Goal: Task Accomplishment & Management: Use online tool/utility

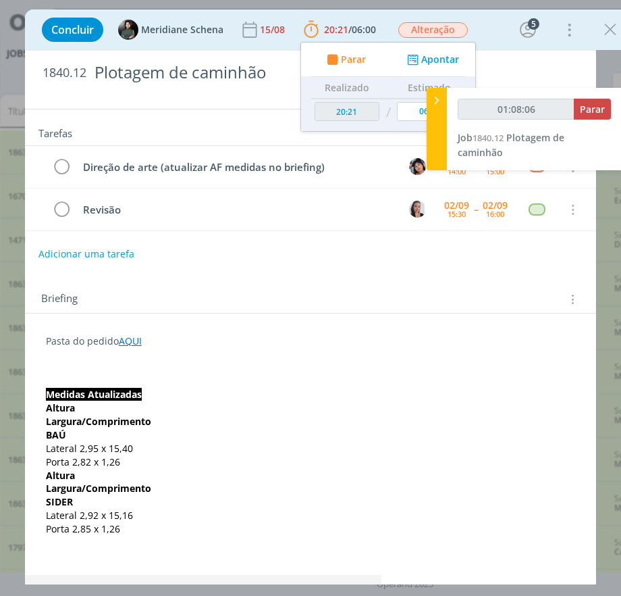
scroll to position [225, 0]
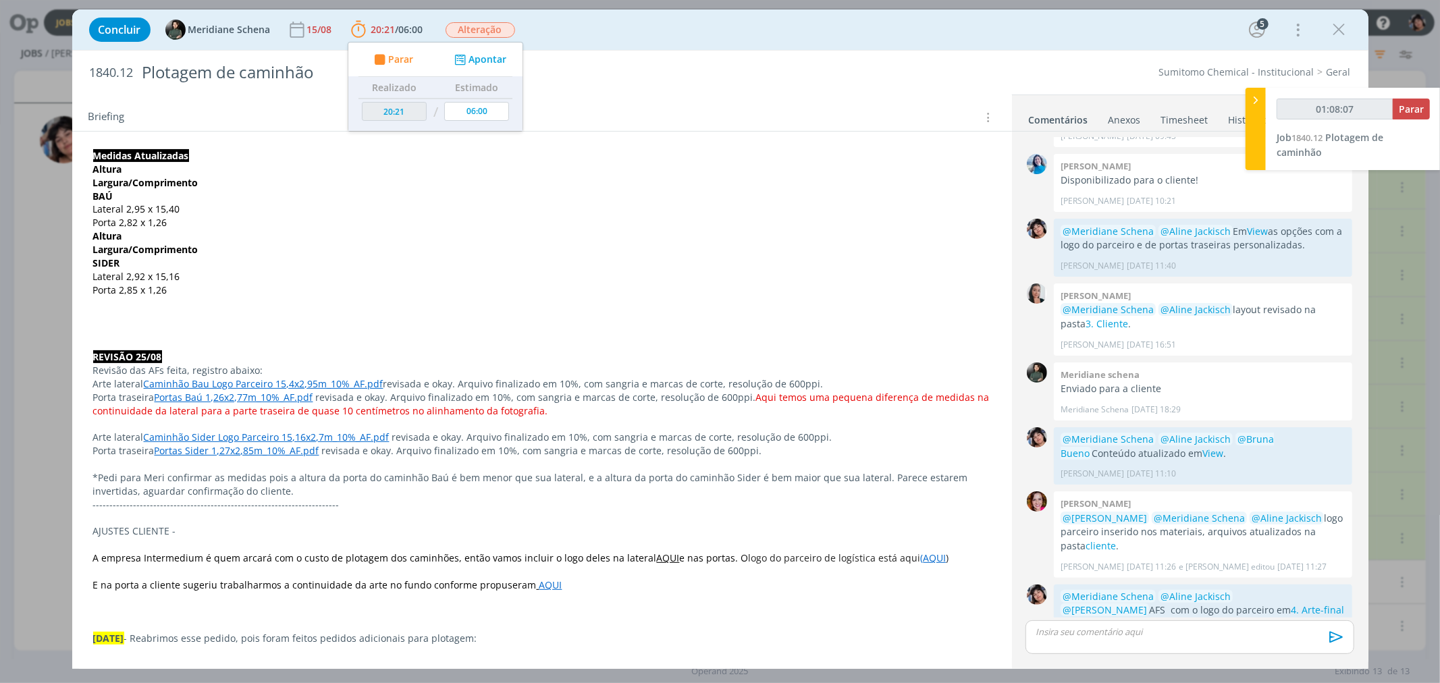
click at [621, 595] on p "dialog" at bounding box center [1190, 632] width 307 height 12
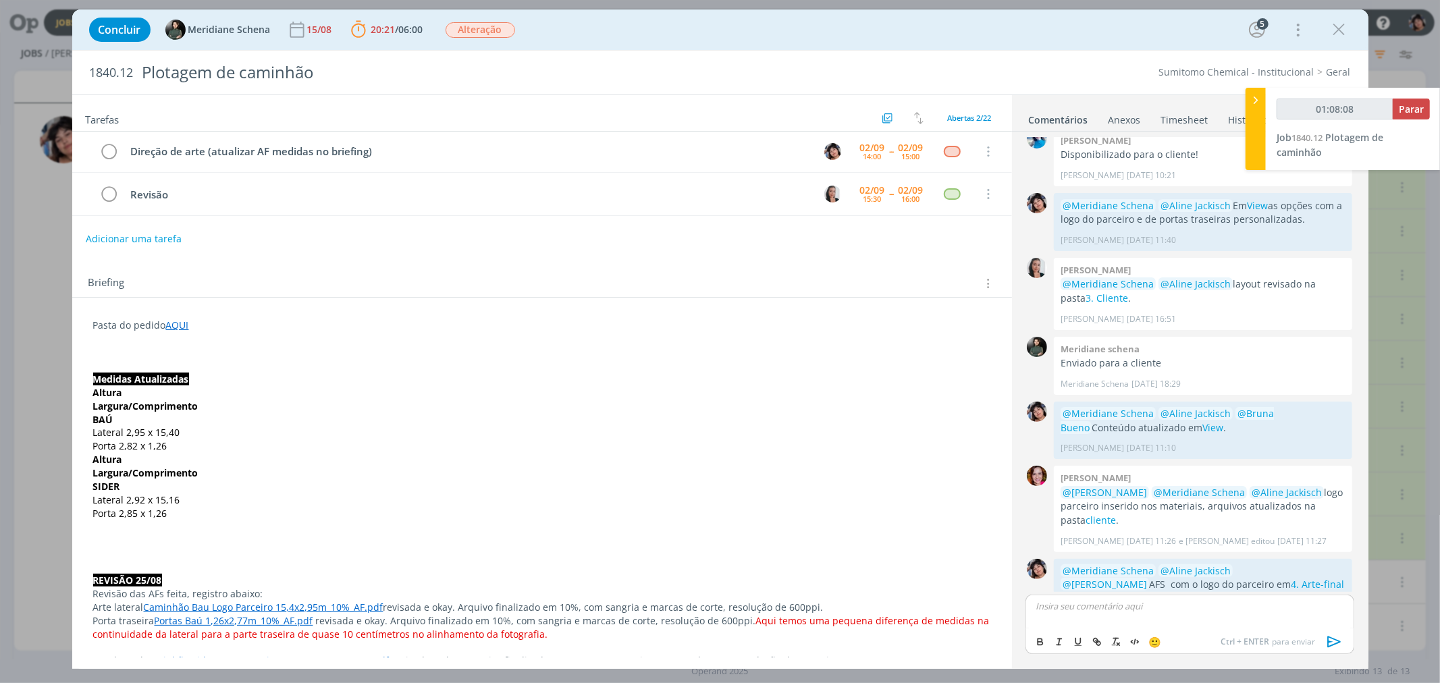
scroll to position [0, 0]
type input "01:08:10"
click at [621, 595] on button "dialog" at bounding box center [1335, 642] width 27 height 16
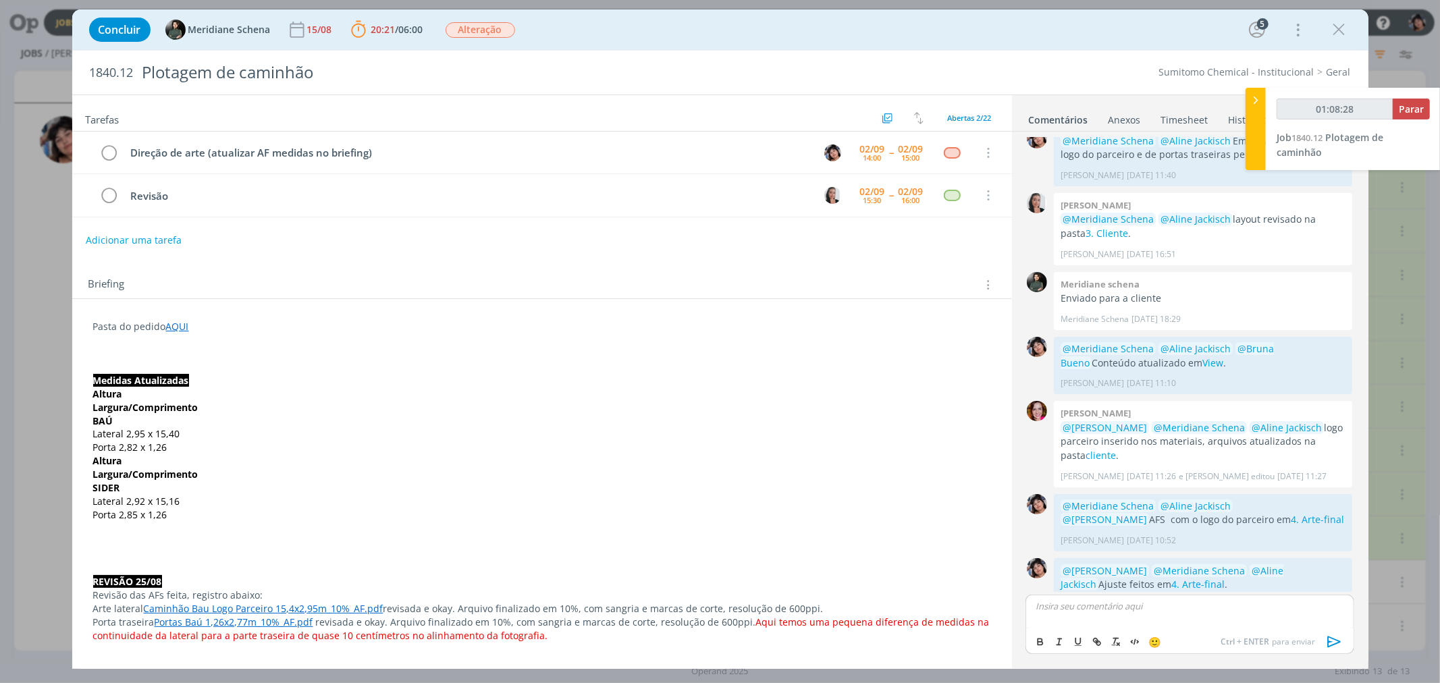
type input "01:08:29"
click at [621, 112] on span "Parar" at bounding box center [1411, 109] width 25 height 13
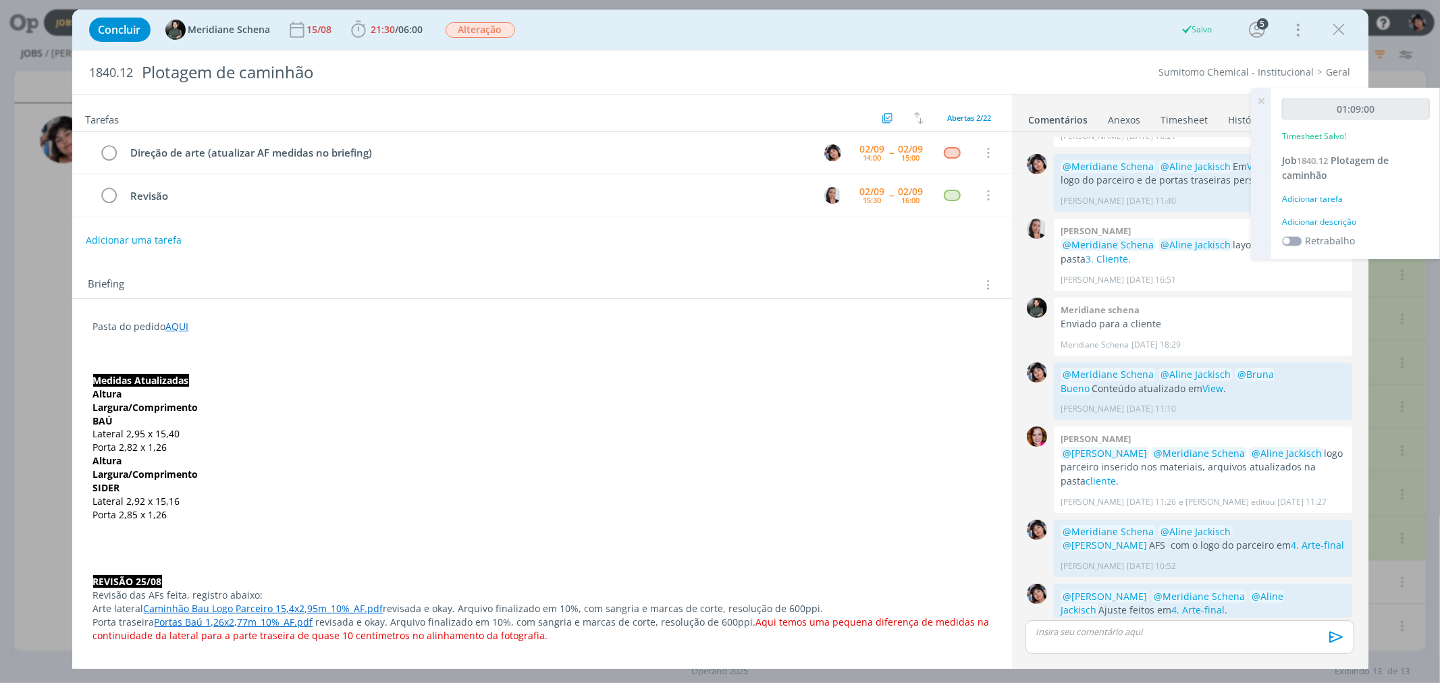
click at [621, 193] on div "Adicionar tarefa" at bounding box center [1356, 199] width 148 height 12
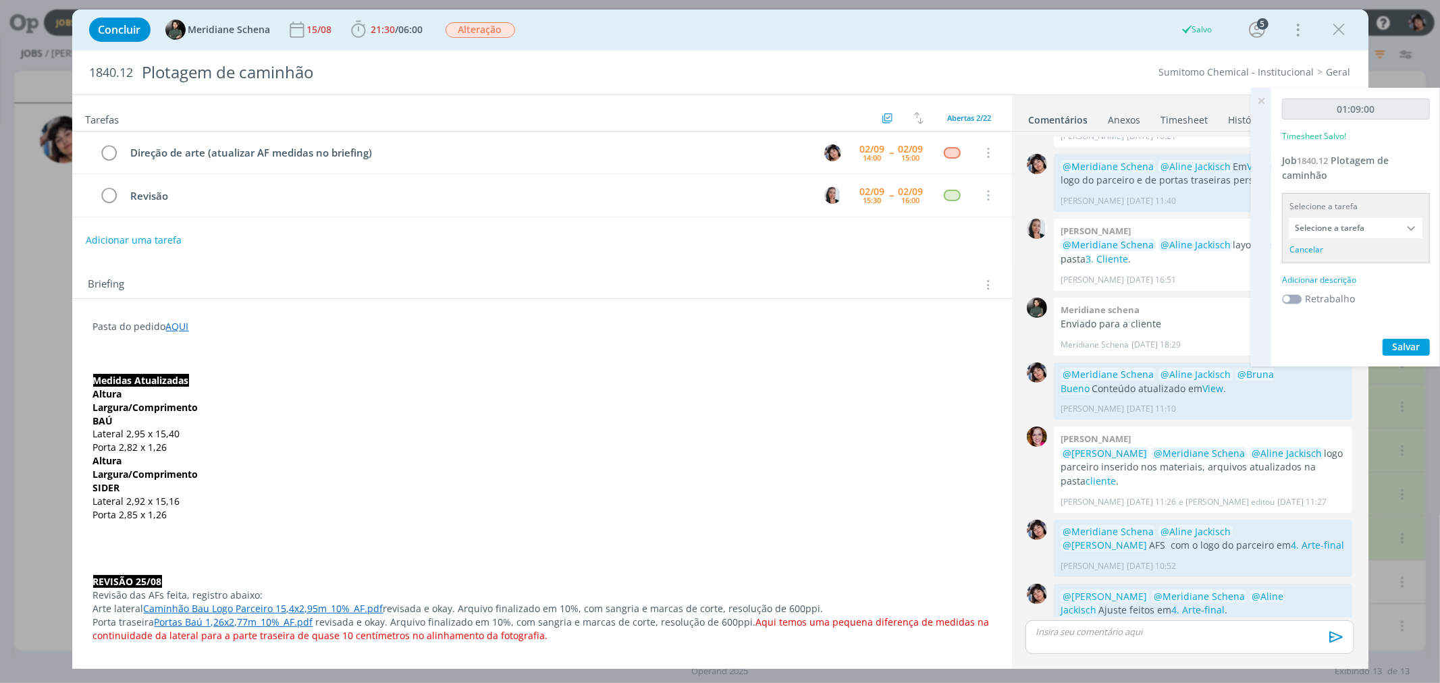
click at [621, 238] on div "Selecione a tarefa Selecione a tarefa Cancelar" at bounding box center [1356, 228] width 148 height 70
click at [621, 234] on input "Selecione a tarefa" at bounding box center [1356, 228] width 133 height 20
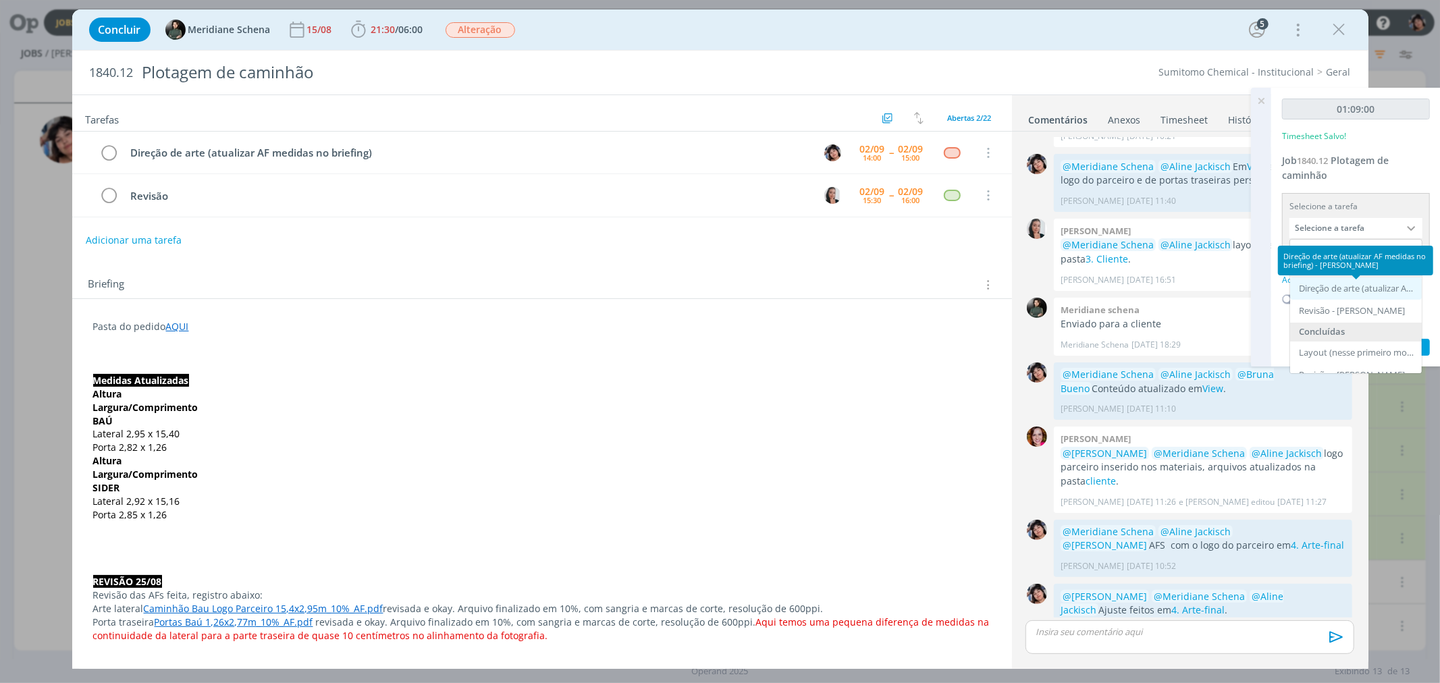
click at [621, 286] on div "Direção de arte (atualizar AF medidas no briefing) - Eliana Hochscheidt" at bounding box center [1357, 289] width 117 height 11
type input "Direção de arte (atualizar AF medidas no briefing)"
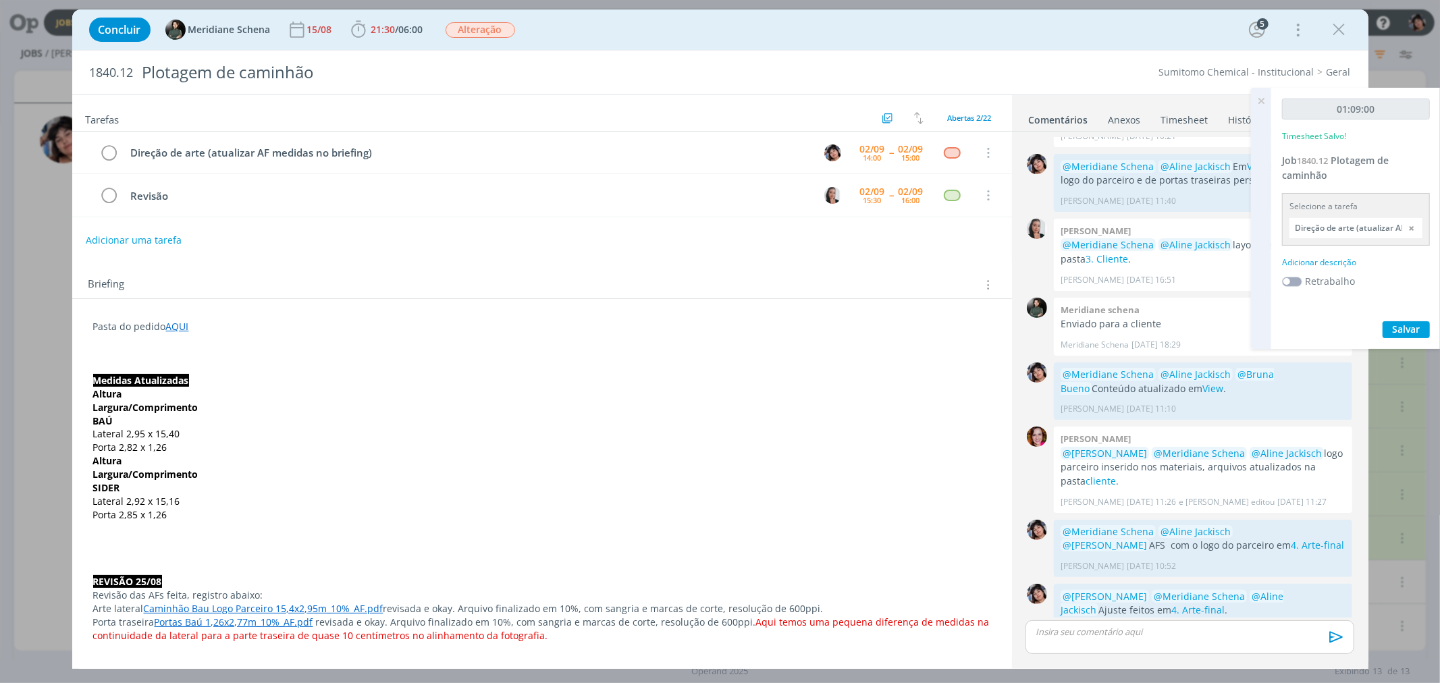
click at [621, 257] on div "Adicionar descrição" at bounding box center [1356, 263] width 148 height 12
click at [621, 274] on textarea at bounding box center [1356, 284] width 141 height 48
type textarea "Ajuste tamanhos"
click at [621, 374] on span "Salvar" at bounding box center [1407, 371] width 28 height 13
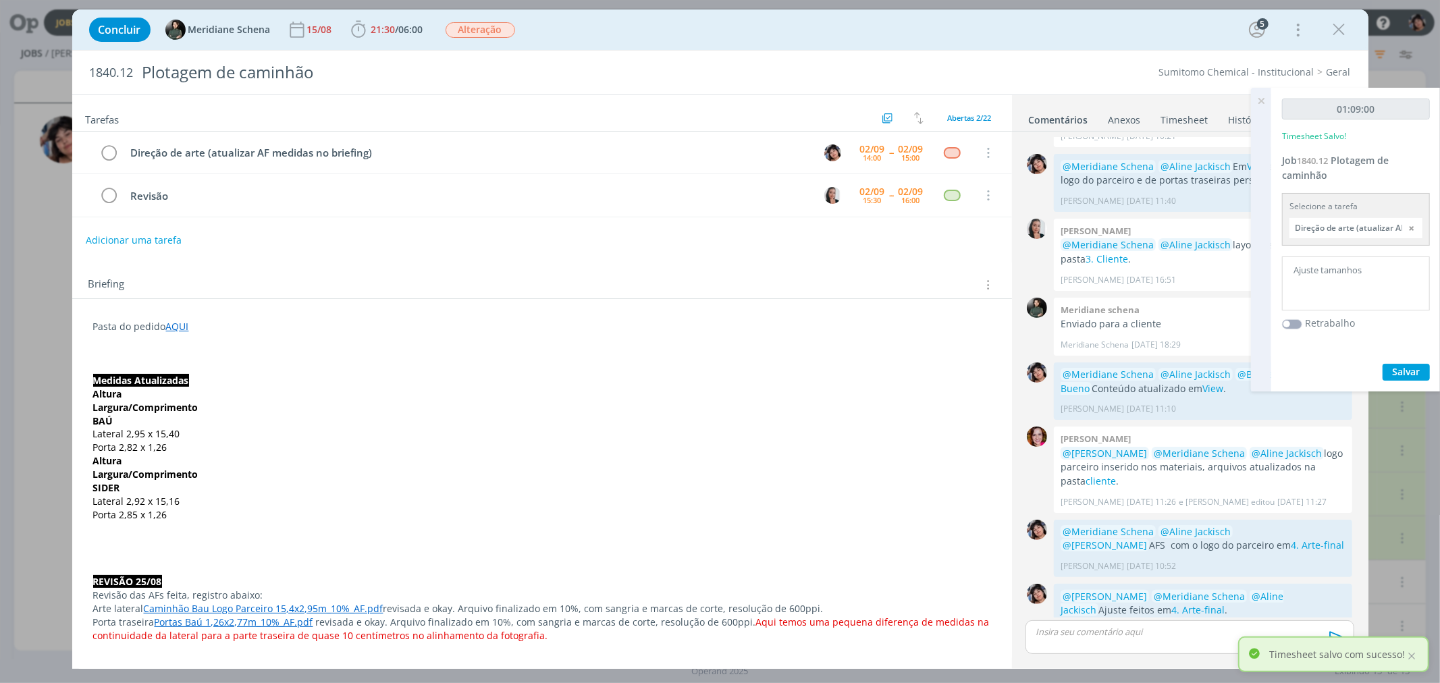
click at [621, 99] on icon at bounding box center [1261, 101] width 24 height 26
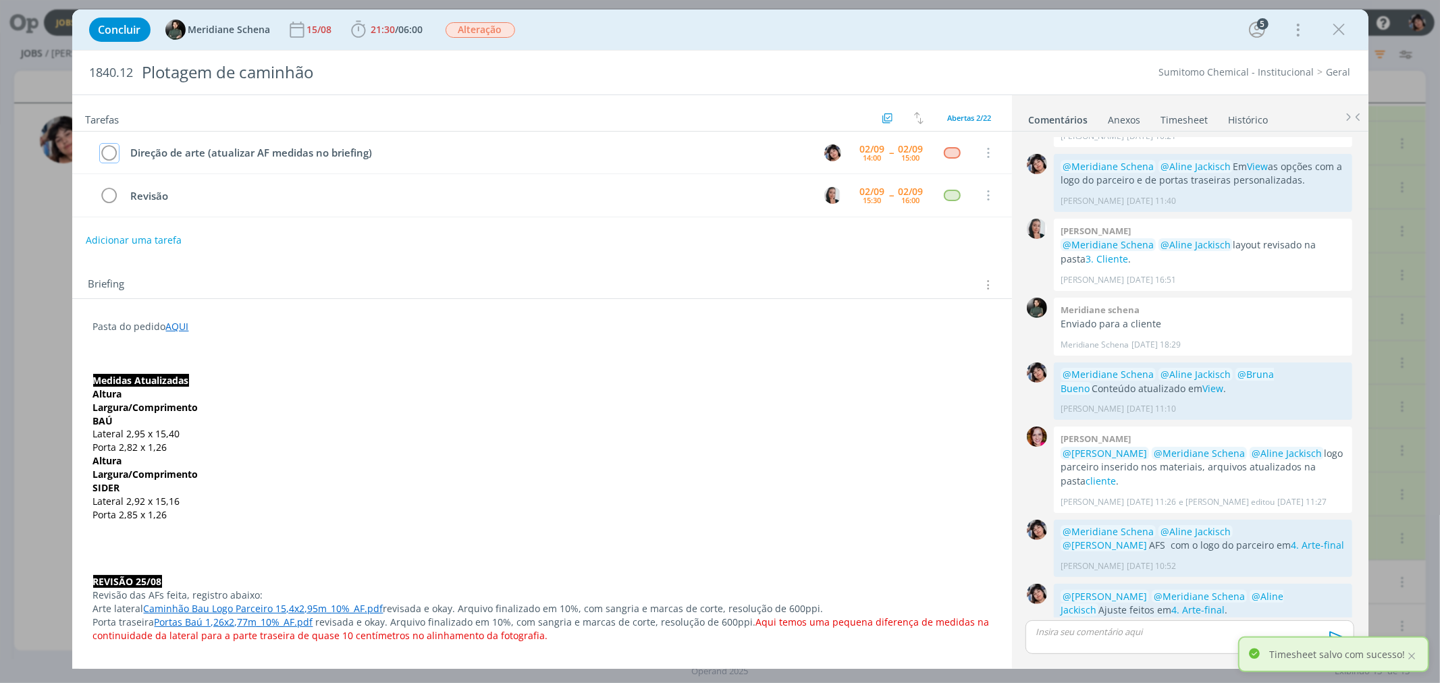
drag, startPoint x: 113, startPoint y: 153, endPoint x: 384, endPoint y: 95, distance: 276.3
click at [113, 153] on icon "dialog" at bounding box center [109, 153] width 19 height 20
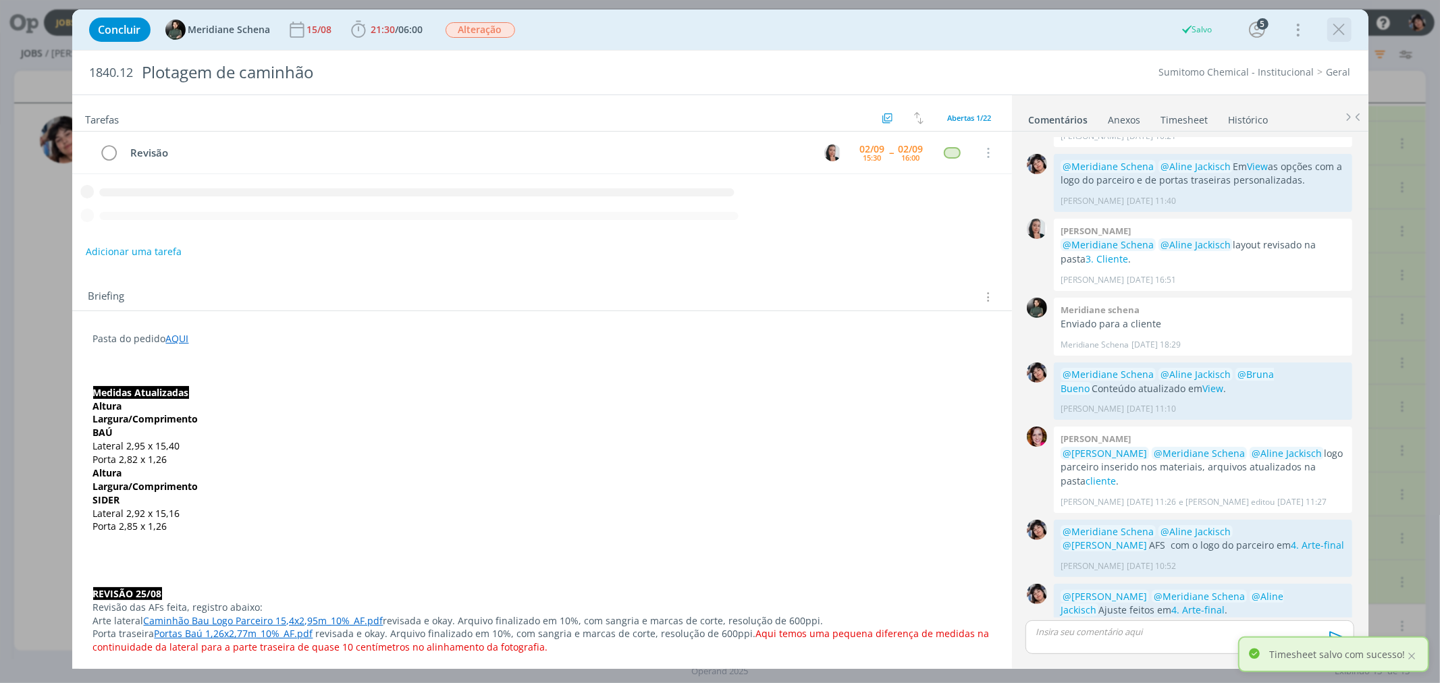
click at [621, 26] on icon "dialog" at bounding box center [1340, 30] width 20 height 20
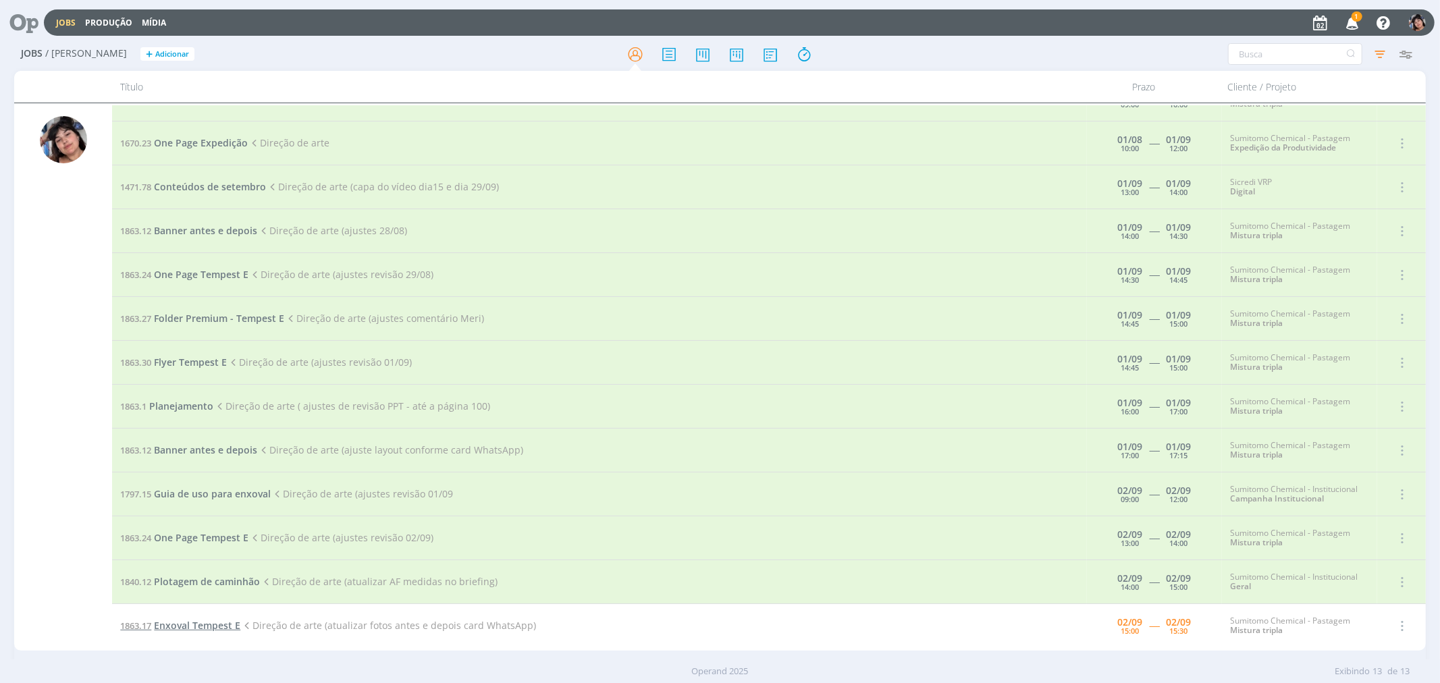
click at [172, 595] on span "Enxoval Tempest E" at bounding box center [197, 625] width 86 height 13
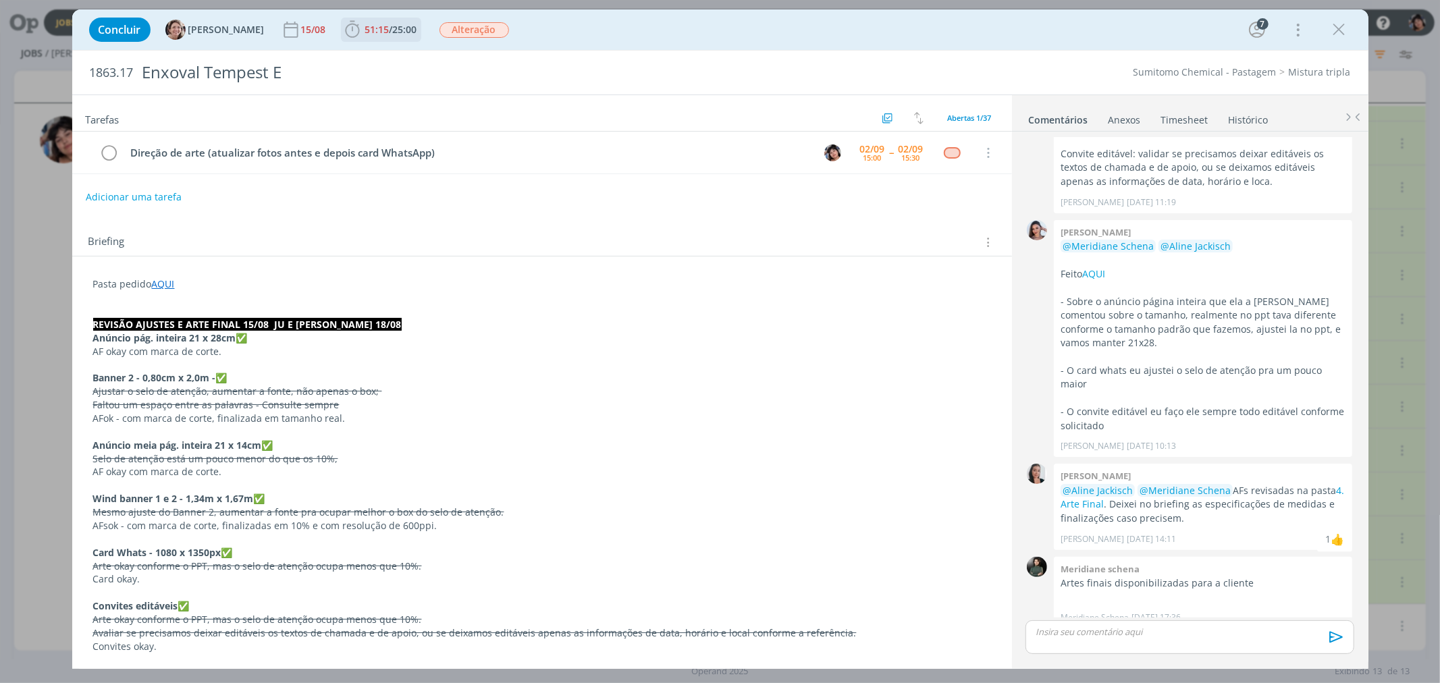
click at [393, 23] on span "25:00" at bounding box center [405, 29] width 24 height 13
click at [384, 57] on span "Iniciar" at bounding box center [398, 59] width 28 height 9
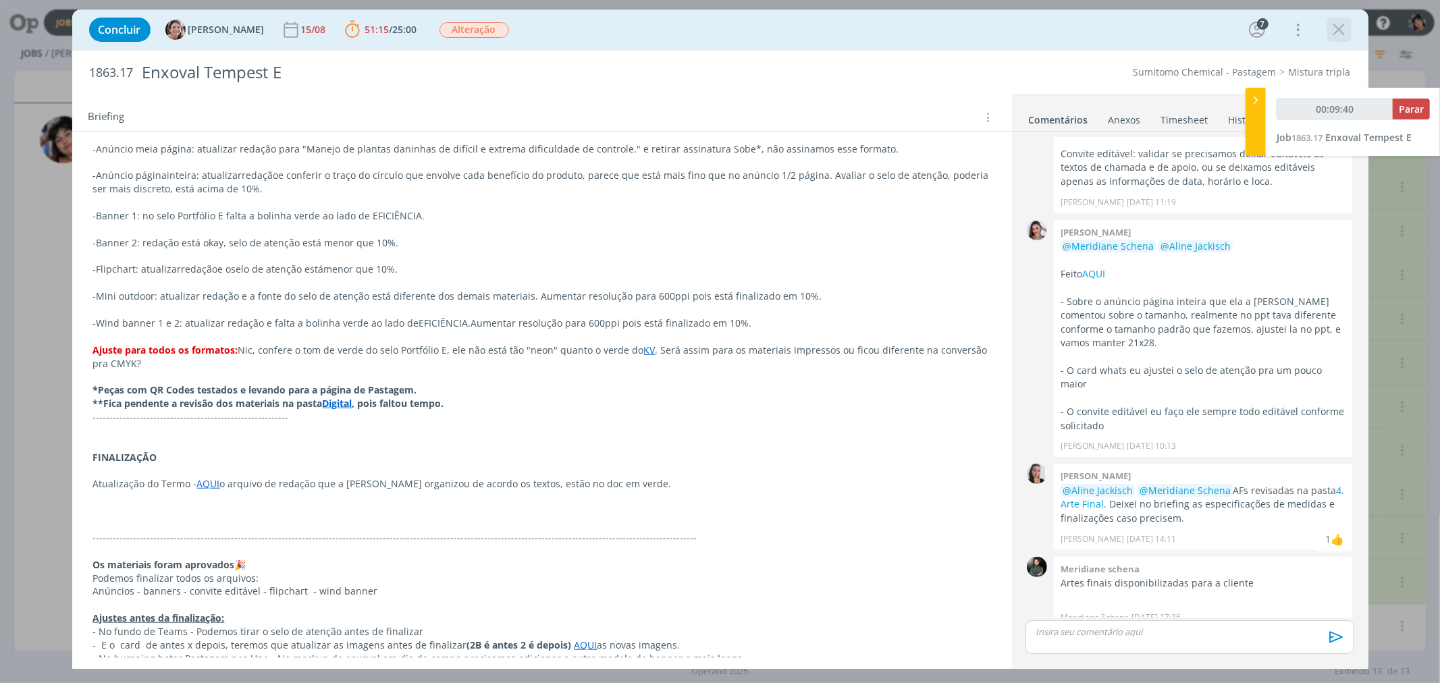
scroll to position [745, 0]
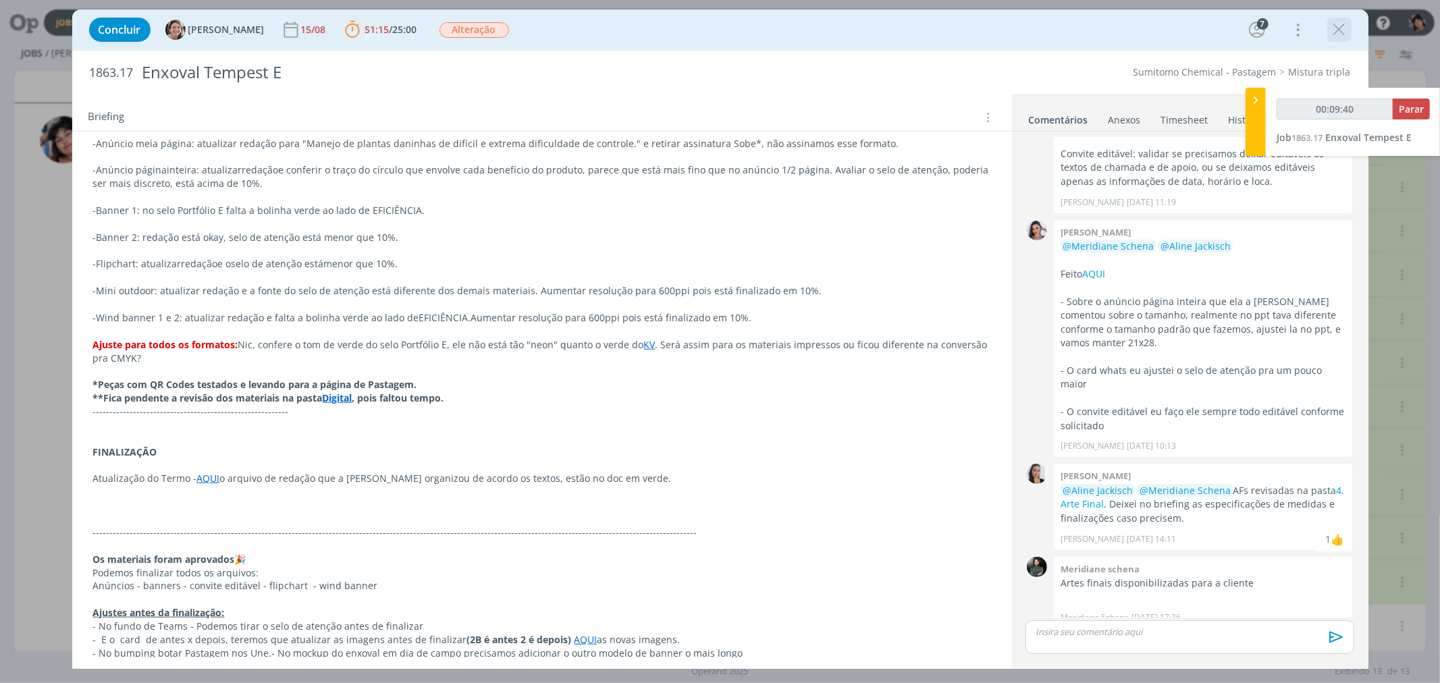
click at [621, 31] on icon "dialog" at bounding box center [1340, 30] width 20 height 20
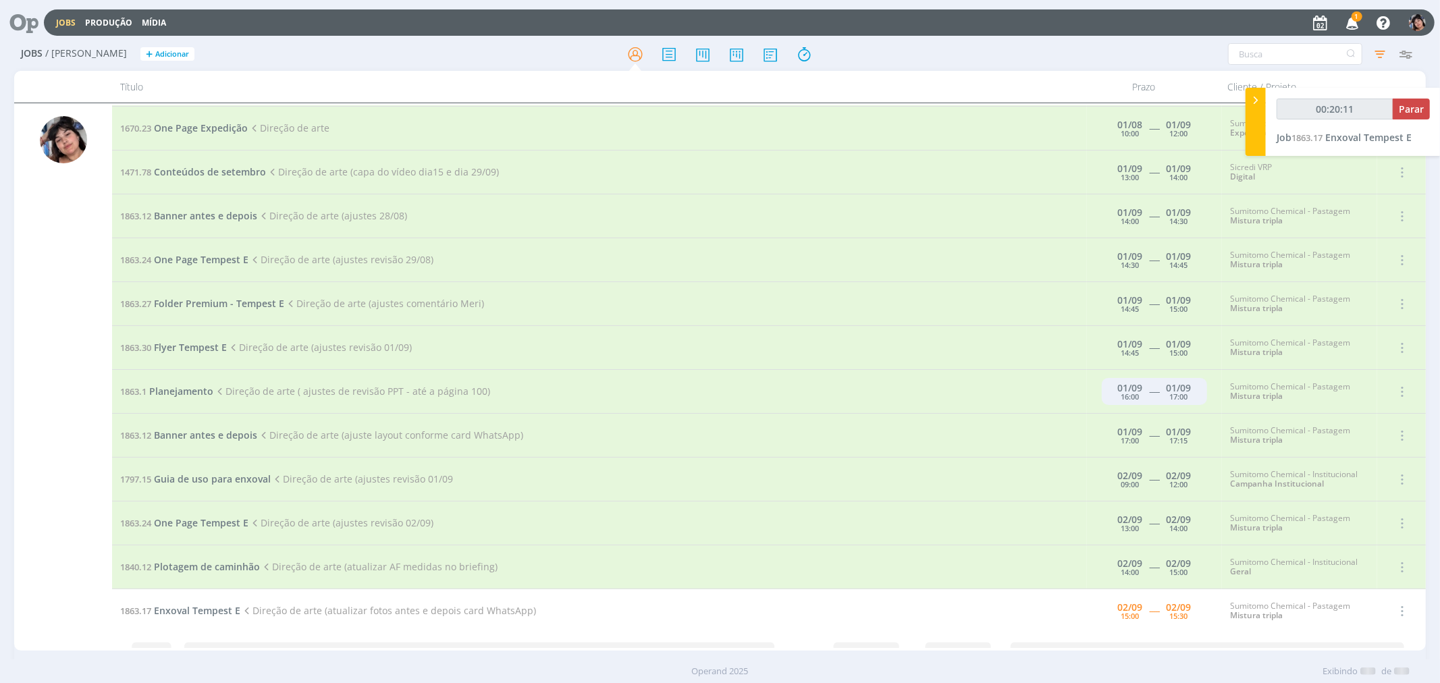
scroll to position [43, 0]
click at [621, 595] on td "1863.17 Enxoval Tempest E Direção de arte (atualizar fotos antes e depois card …" at bounding box center [599, 612] width 975 height 44
click at [182, 595] on span "Enxoval Tempest E" at bounding box center [197, 611] width 86 height 13
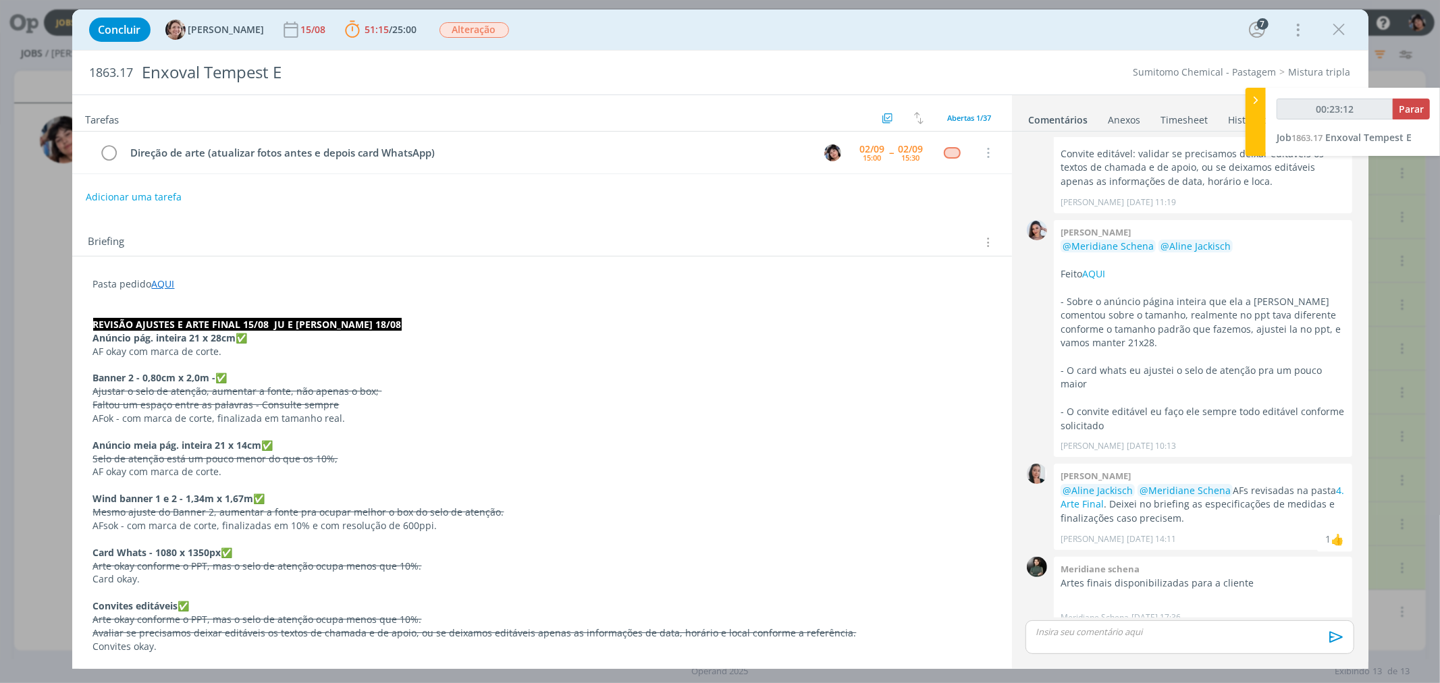
click at [621, 595] on p "dialog" at bounding box center [1190, 632] width 307 height 12
type input "00:23:13"
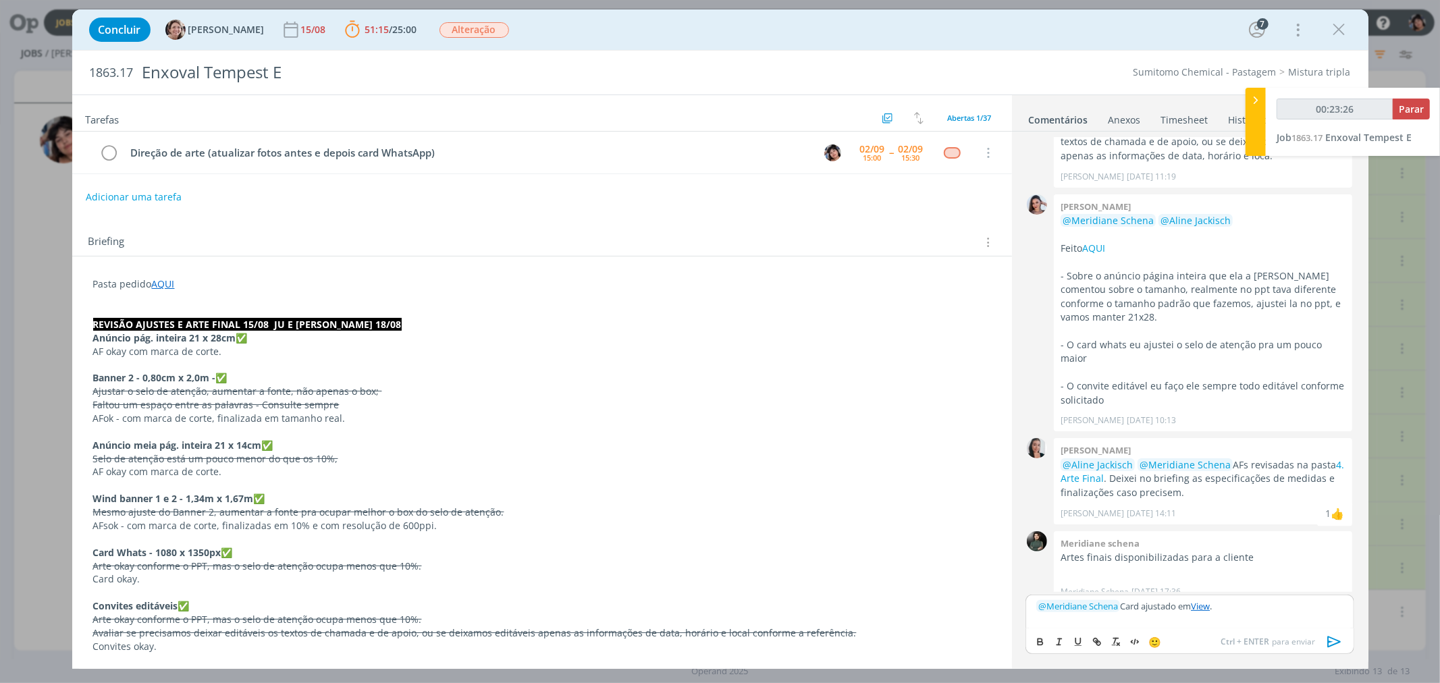
click at [621, 595] on icon "dialog" at bounding box center [1335, 641] width 14 height 11
type input "00:23:27"
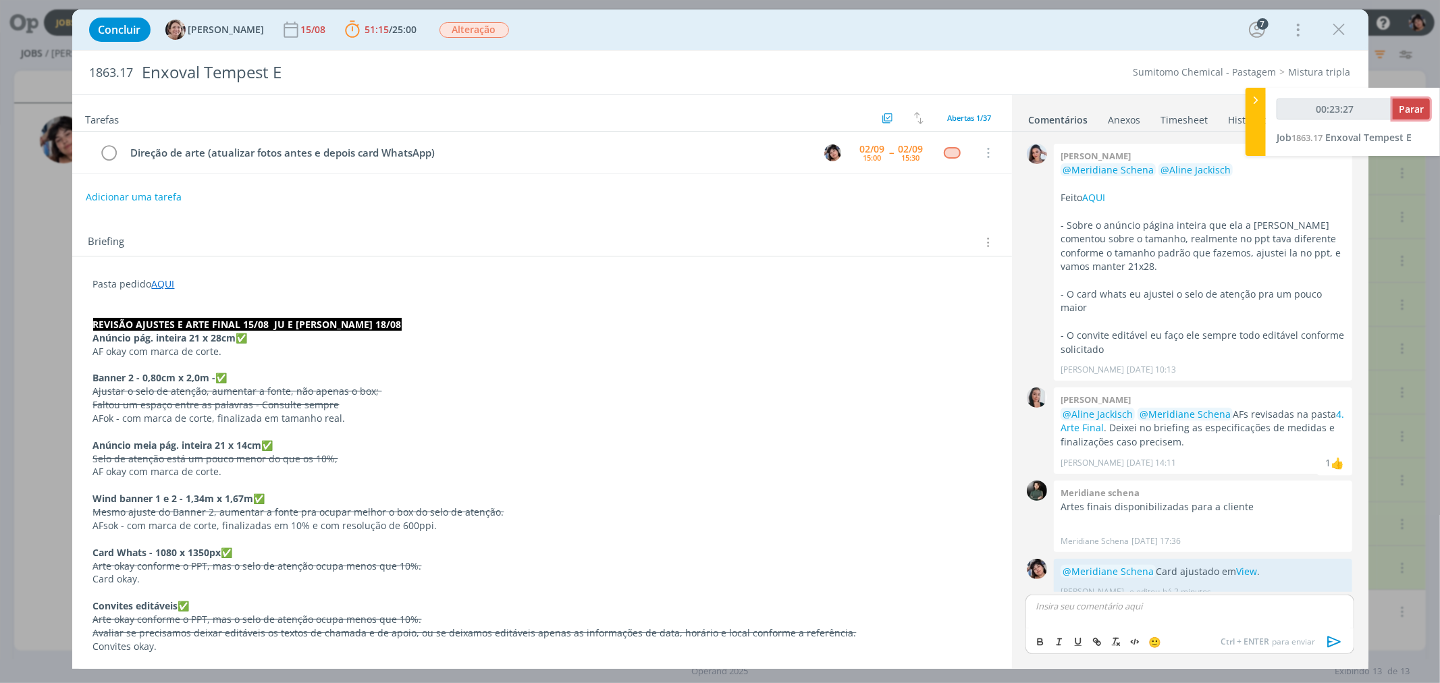
click at [621, 104] on span "Parar" at bounding box center [1411, 109] width 25 height 13
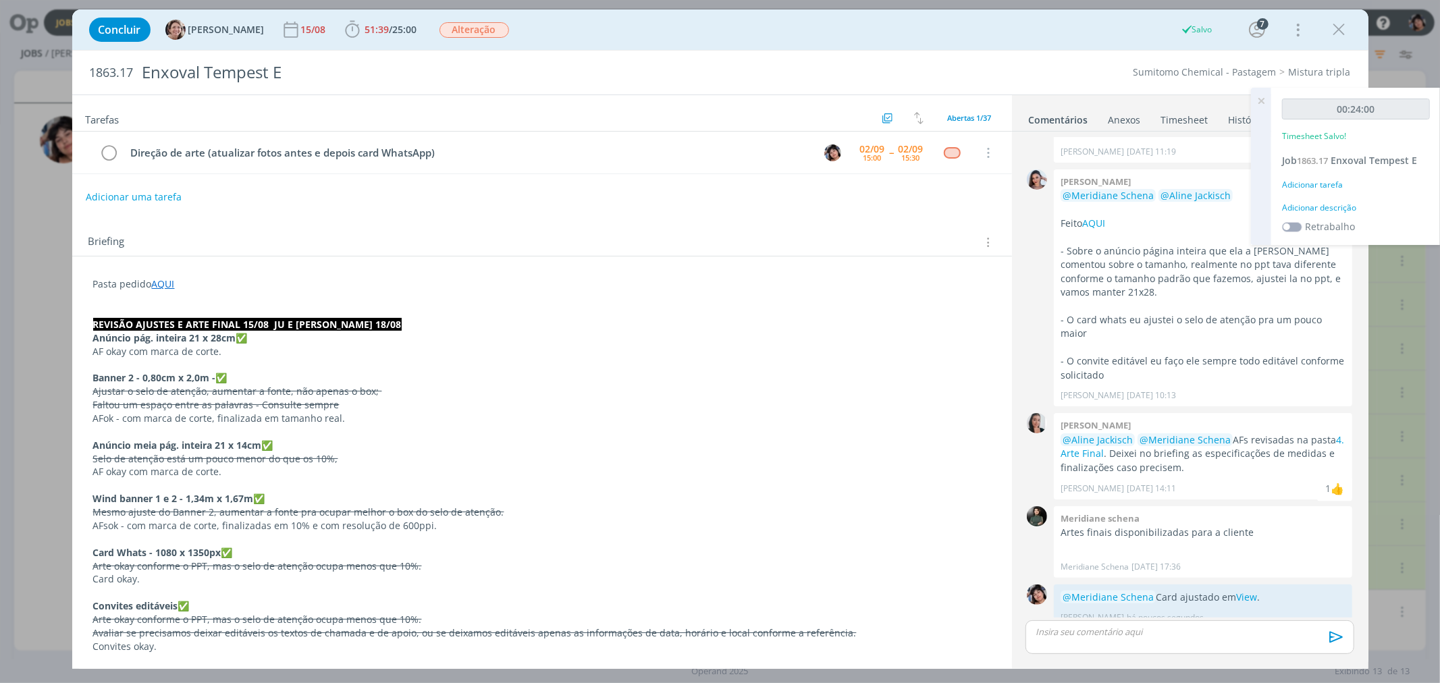
click at [621, 189] on div "Adicionar tarefa" at bounding box center [1356, 185] width 148 height 12
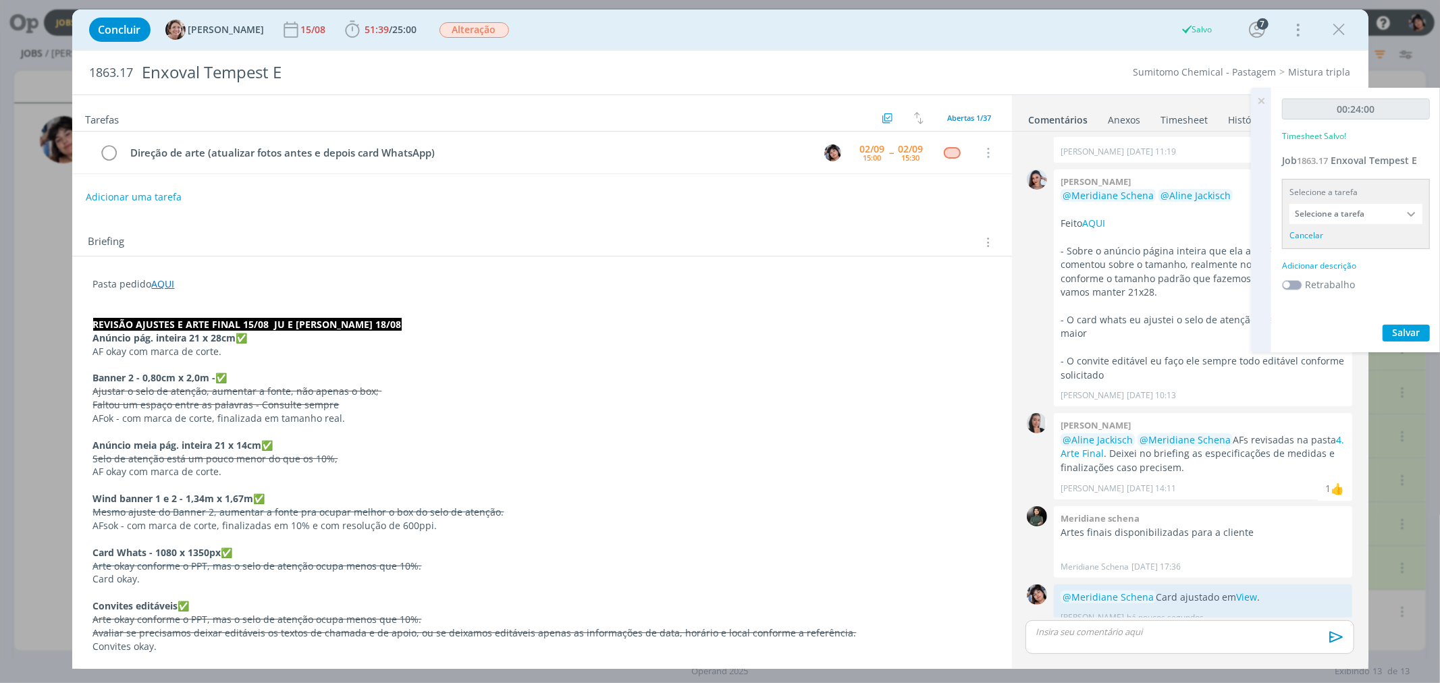
click at [621, 205] on input "Selecione a tarefa" at bounding box center [1356, 214] width 133 height 20
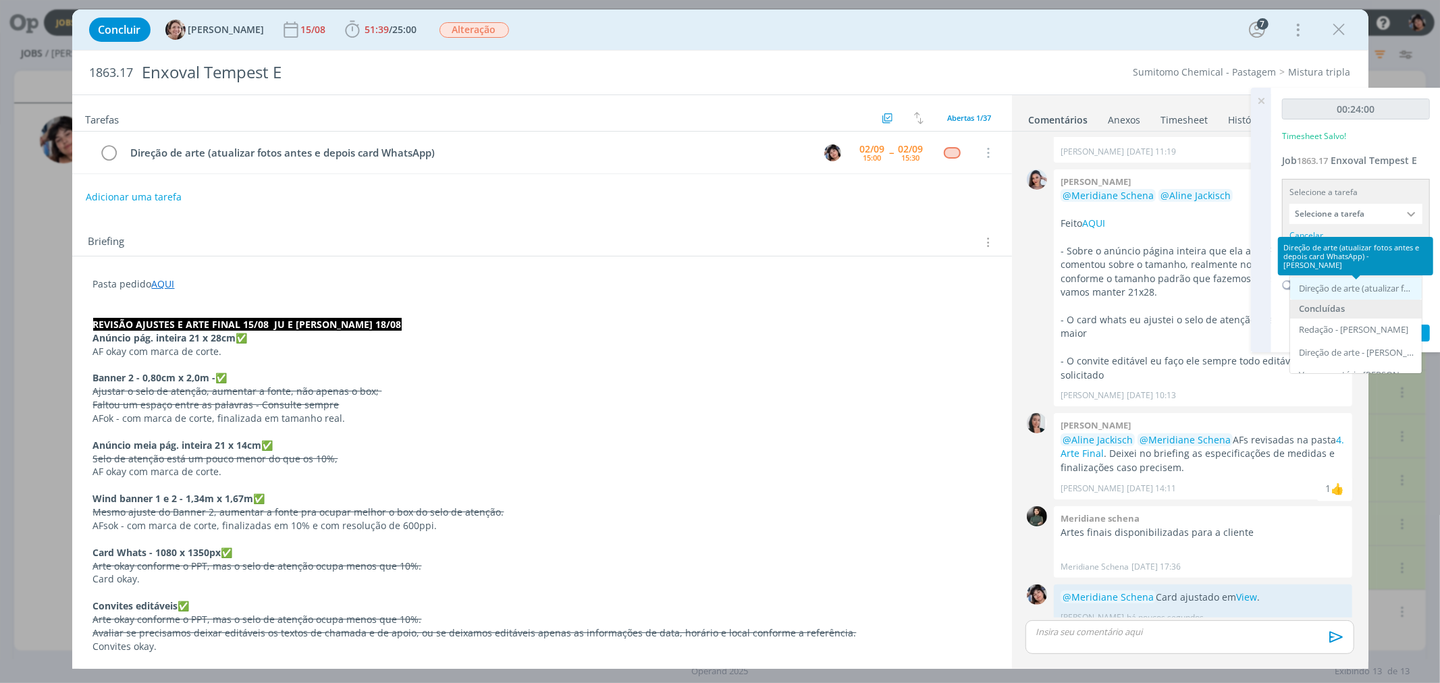
click at [621, 285] on div "Direção de arte (atualizar fotos antes e depois card WhatsApp) - Eliana Hochsch…" at bounding box center [1357, 289] width 117 height 11
type input "Direção de arte (atualizar fotos antes e depois card WhatsApp)"
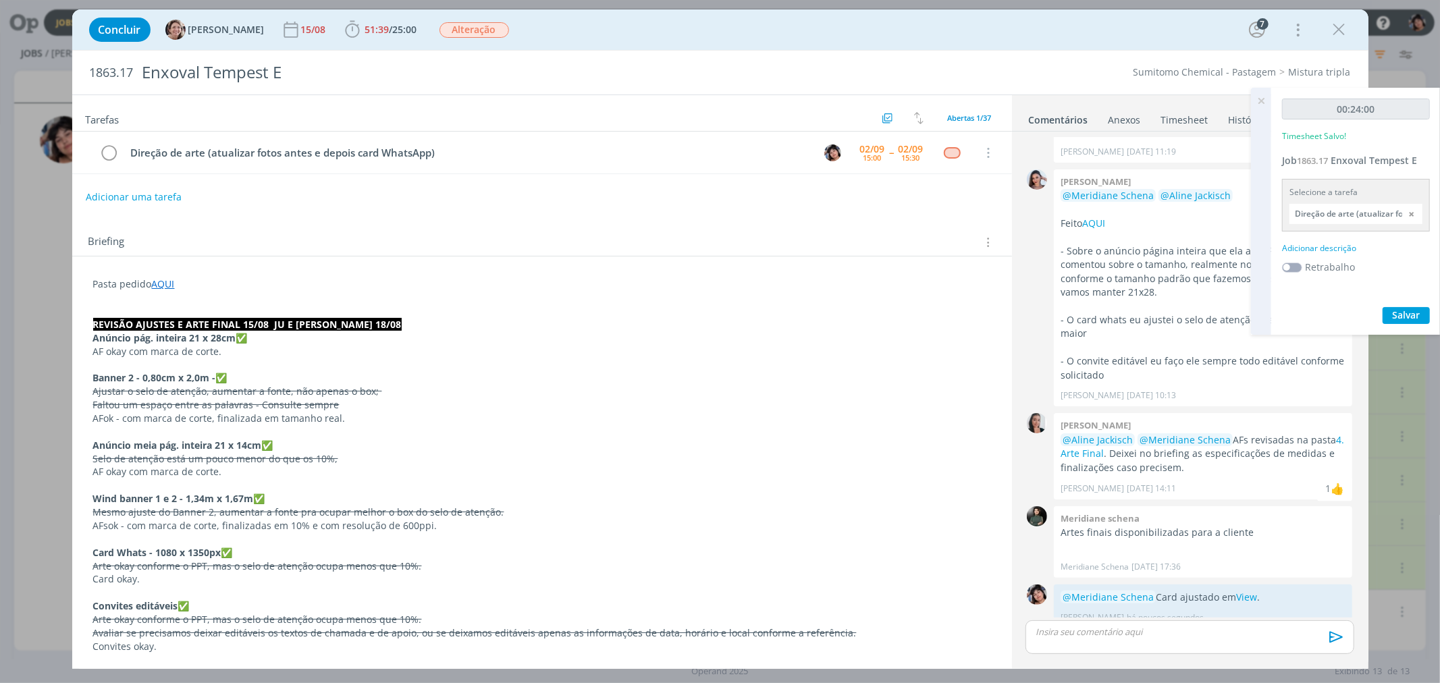
click at [621, 246] on div "Adicionar descrição" at bounding box center [1356, 248] width 148 height 12
click at [621, 280] on textarea at bounding box center [1356, 270] width 141 height 48
type textarea "Nova foto Antes e Depois"
click at [621, 355] on span "Salvar" at bounding box center [1407, 357] width 28 height 13
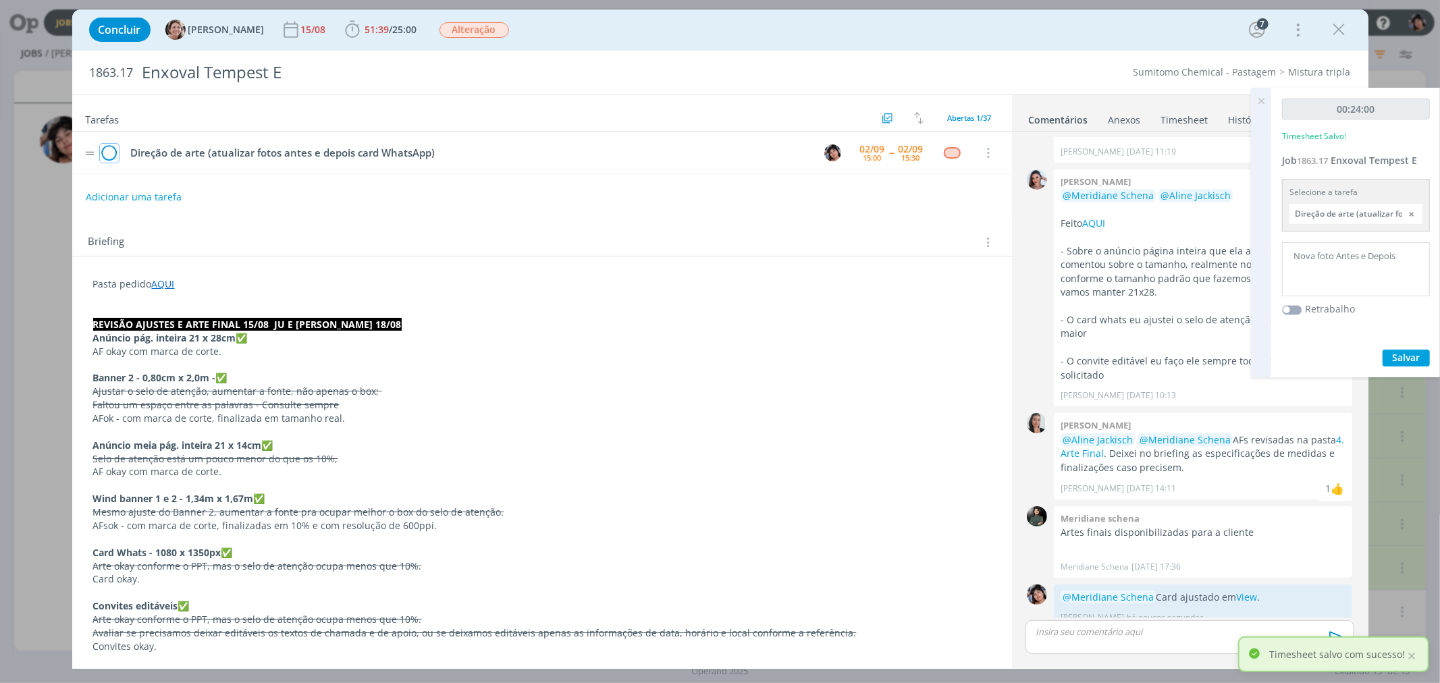
click at [112, 151] on icon "dialog" at bounding box center [109, 153] width 19 height 20
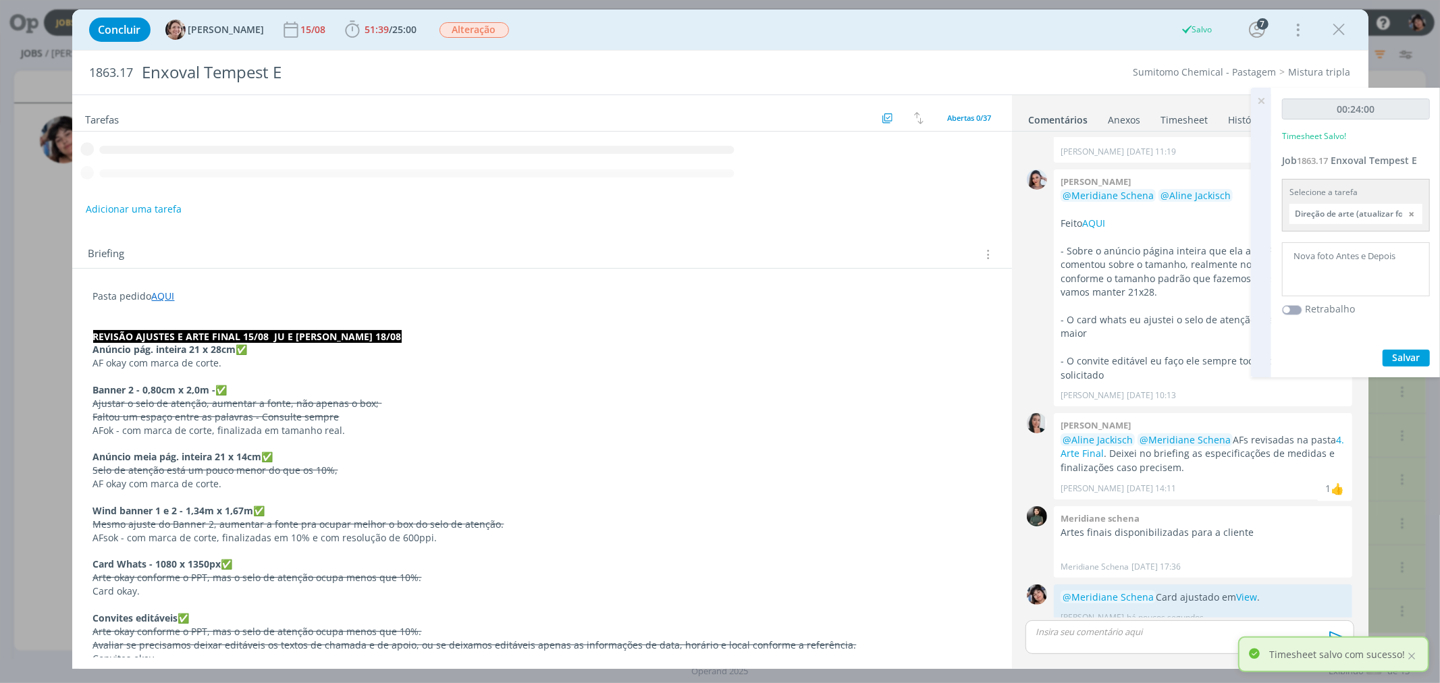
scroll to position [43, 0]
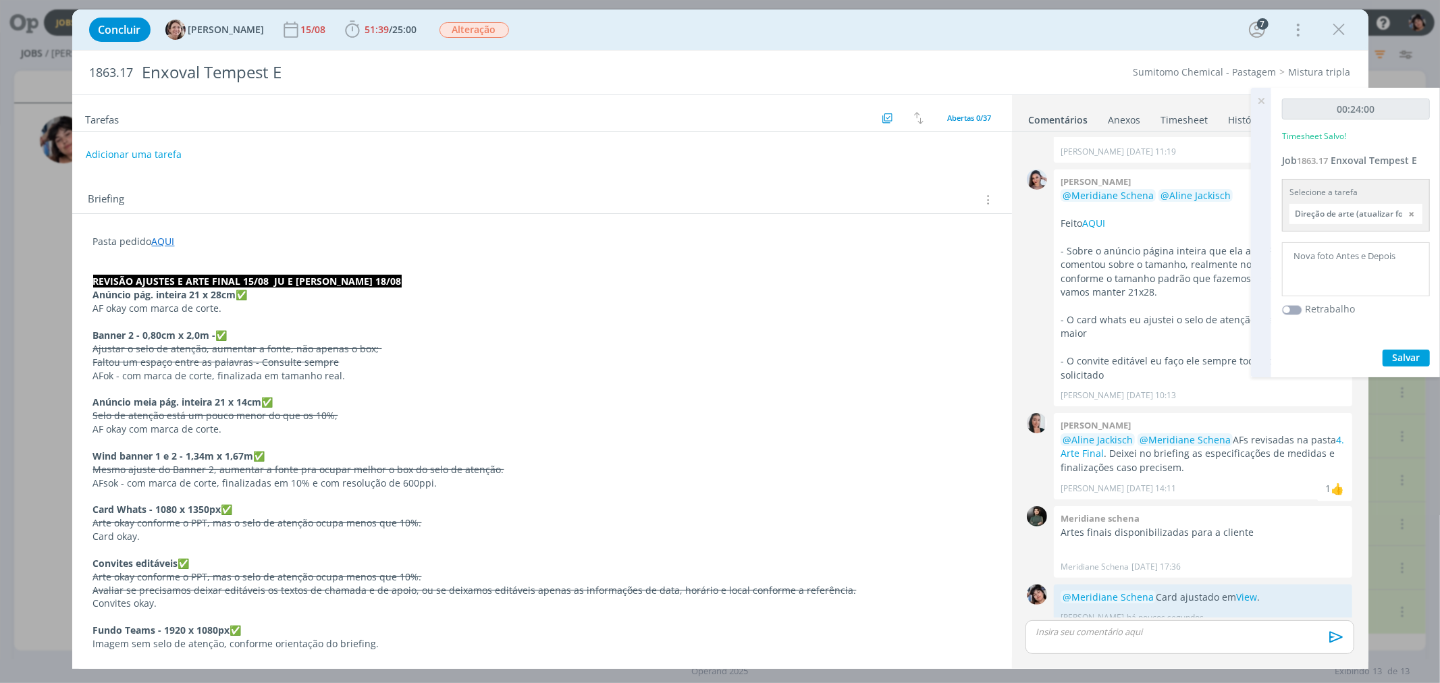
click at [621, 100] on icon at bounding box center [1261, 101] width 24 height 26
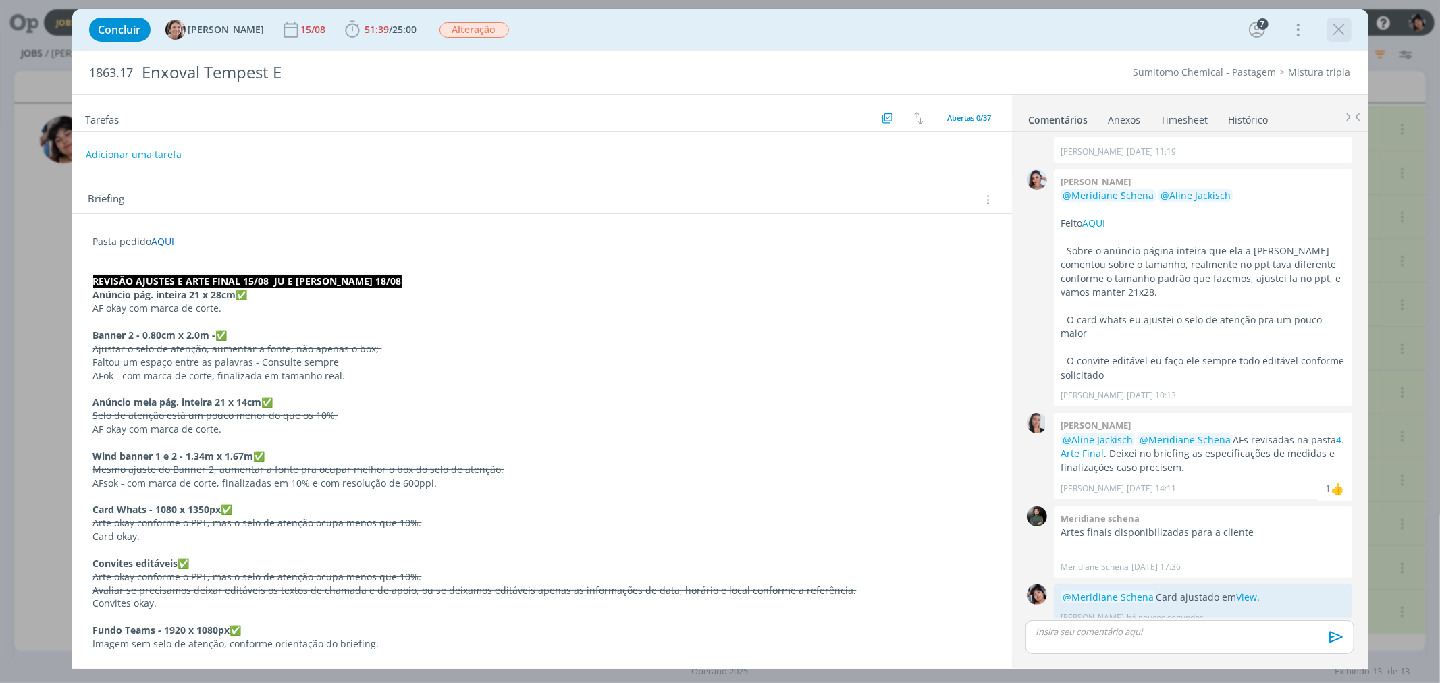
click at [621, 28] on icon "dialog" at bounding box center [1340, 30] width 20 height 20
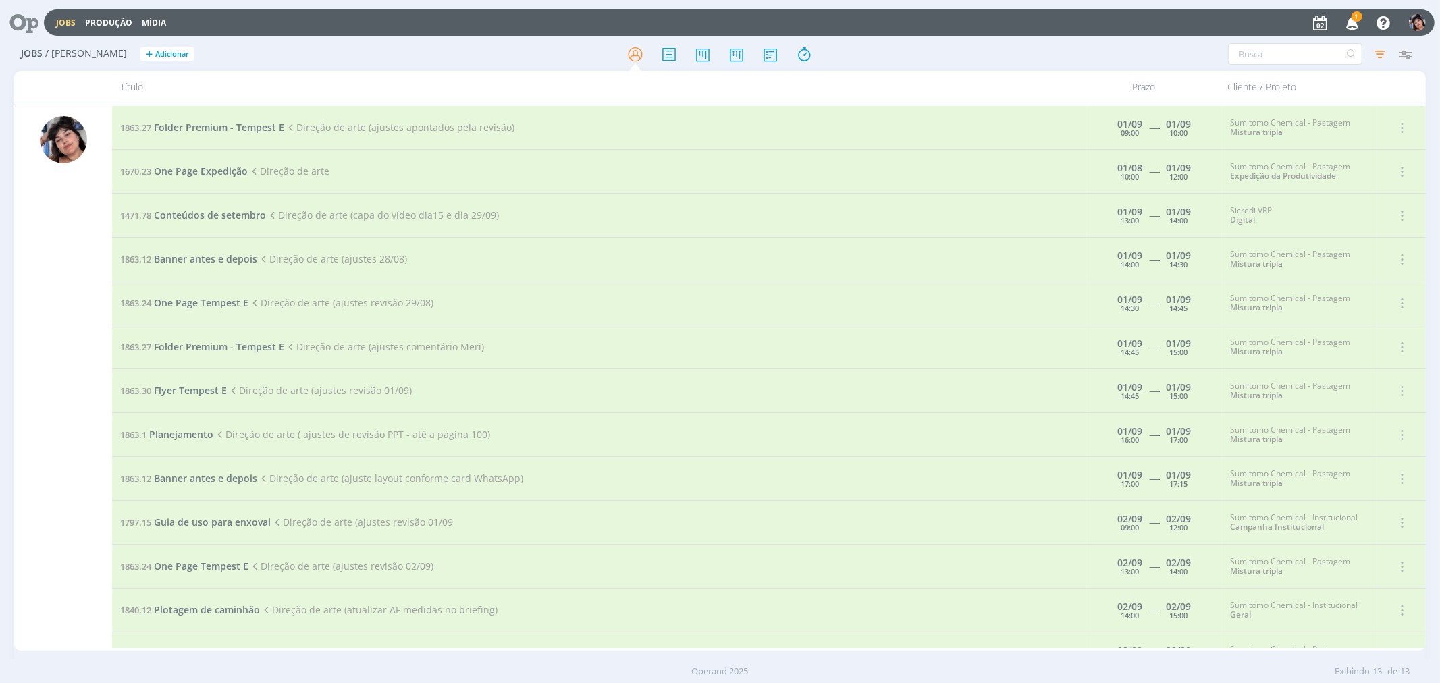
click at [1373, 43] on icon "button" at bounding box center [1380, 54] width 24 height 24
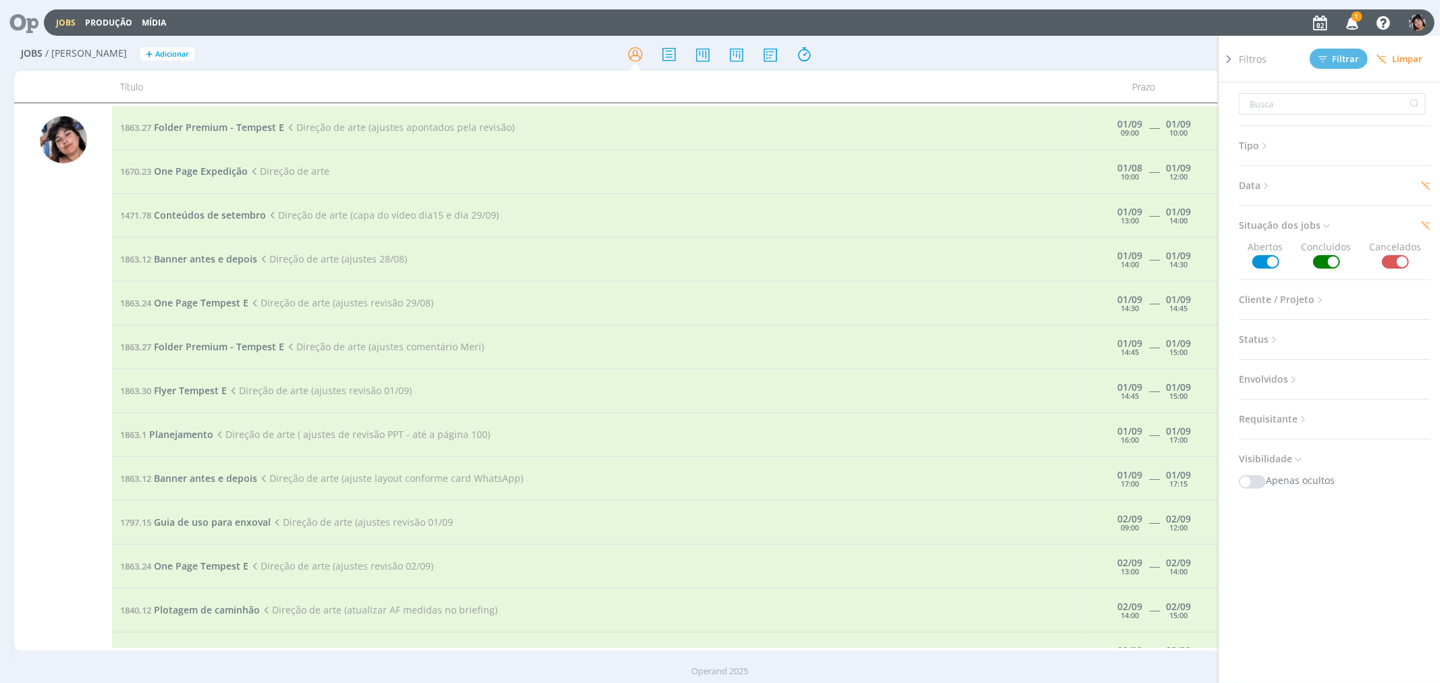
drag, startPoint x: 1287, startPoint y: 188, endPoint x: 1259, endPoint y: 190, distance: 28.5
click at [1286, 188] on h3 "Data" at bounding box center [1335, 186] width 192 height 18
click at [1259, 190] on span "Data" at bounding box center [1255, 186] width 33 height 18
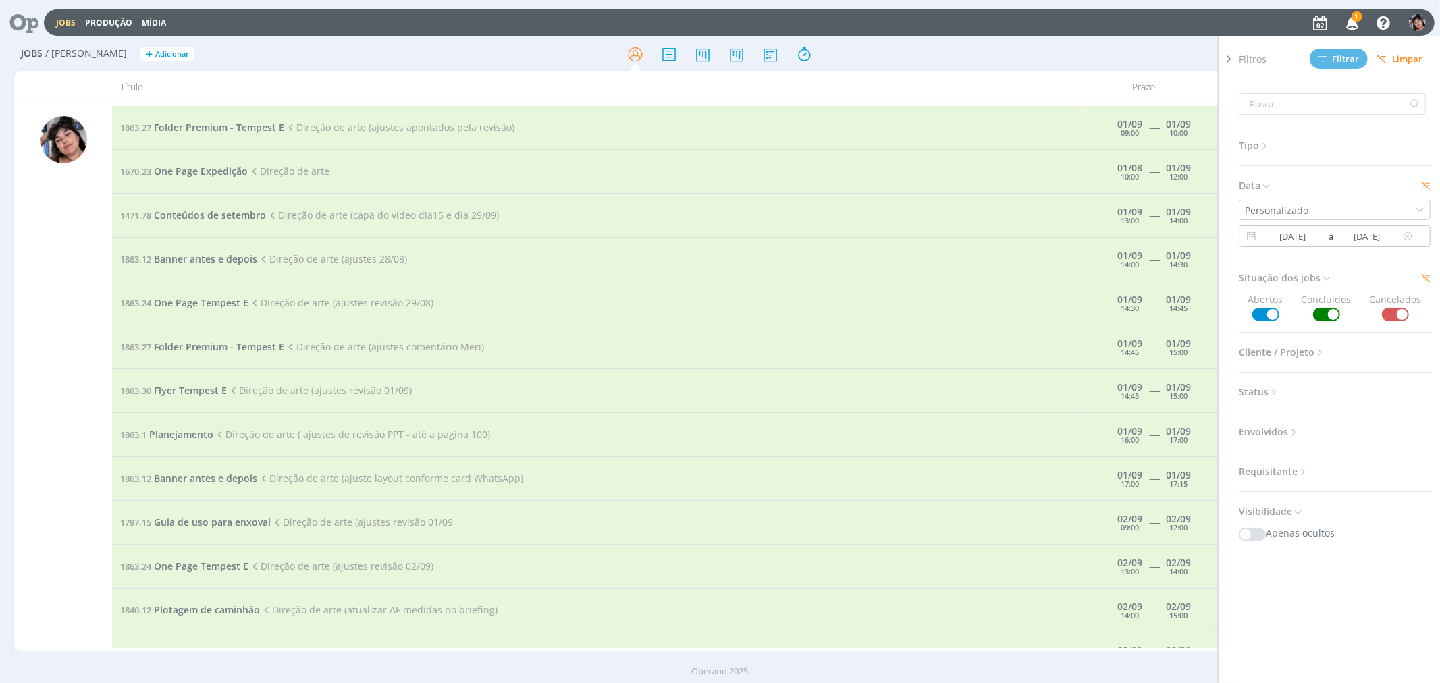
click at [1310, 234] on input "01/09/2025" at bounding box center [1293, 236] width 66 height 16
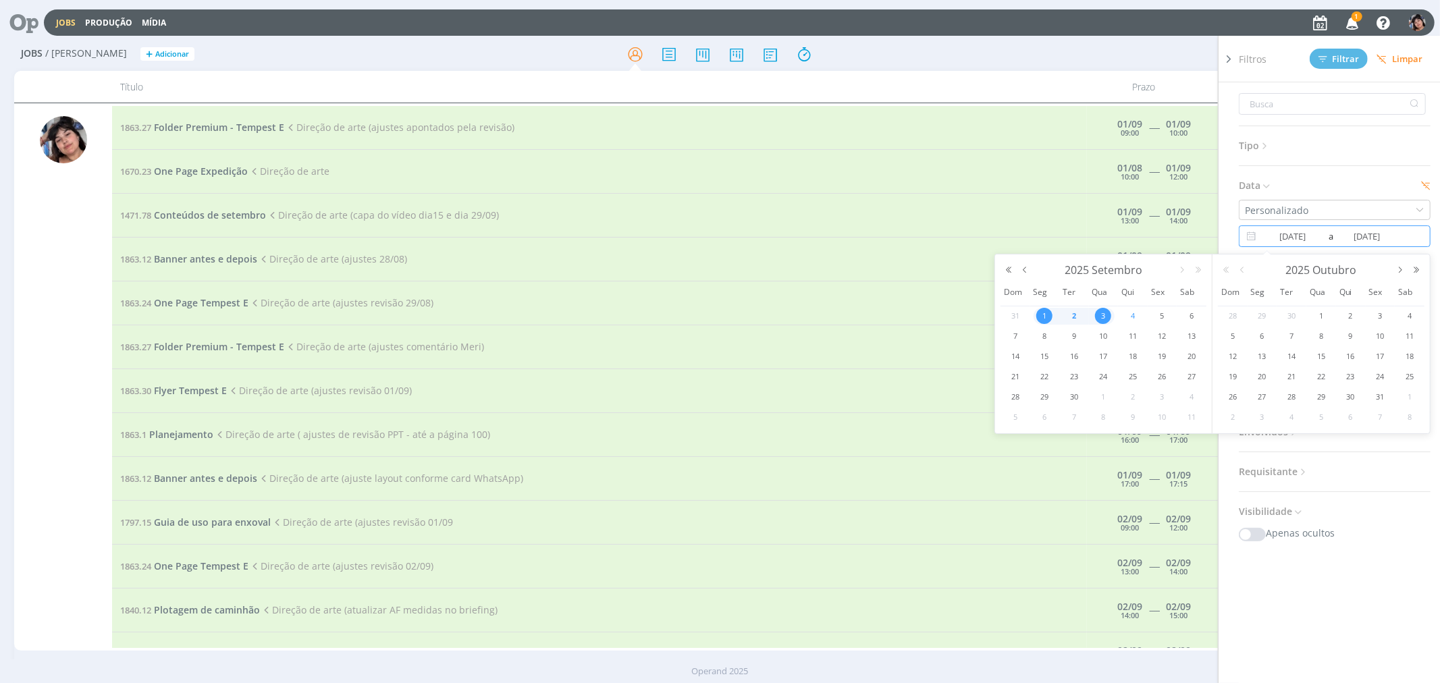
click at [1135, 319] on span "4" at bounding box center [1133, 316] width 16 height 16
click at [1075, 320] on span "2" at bounding box center [1074, 316] width 16 height 16
type input "[DATE]"
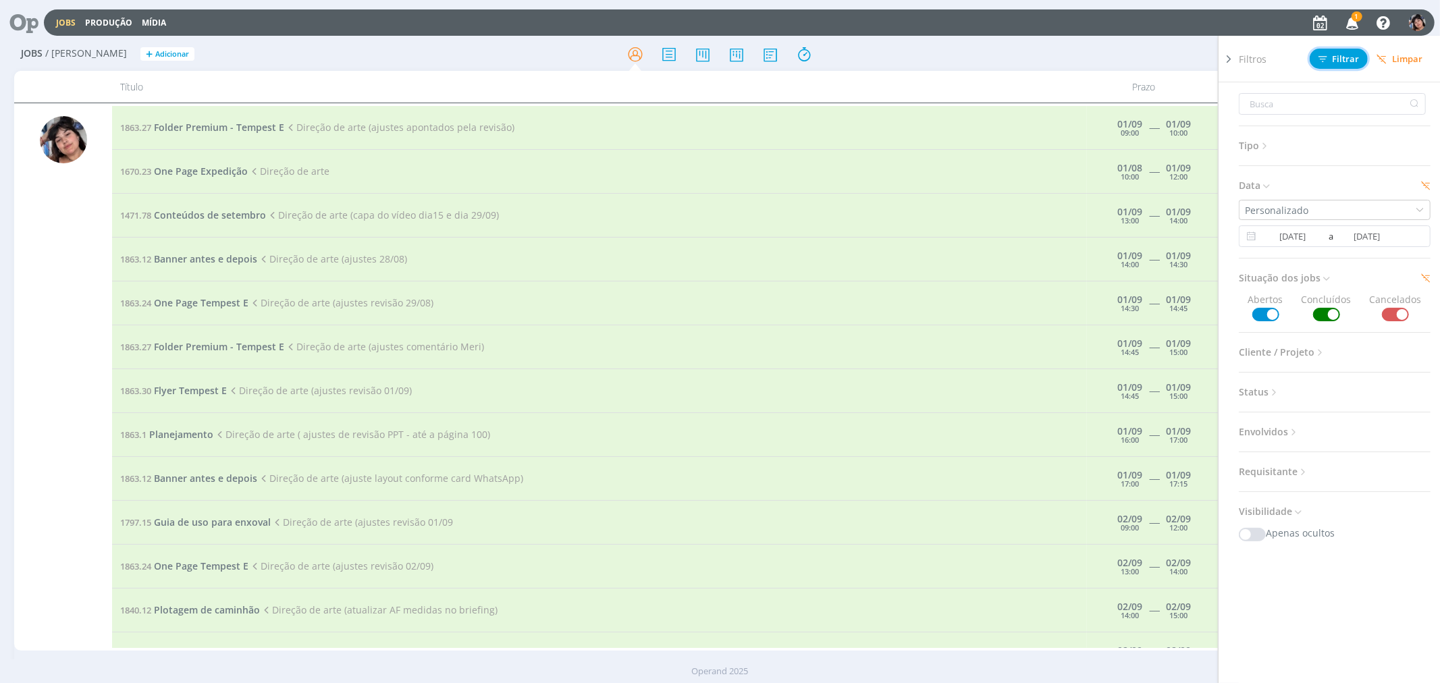
click at [1345, 55] on span "Filtrar" at bounding box center [1339, 59] width 41 height 9
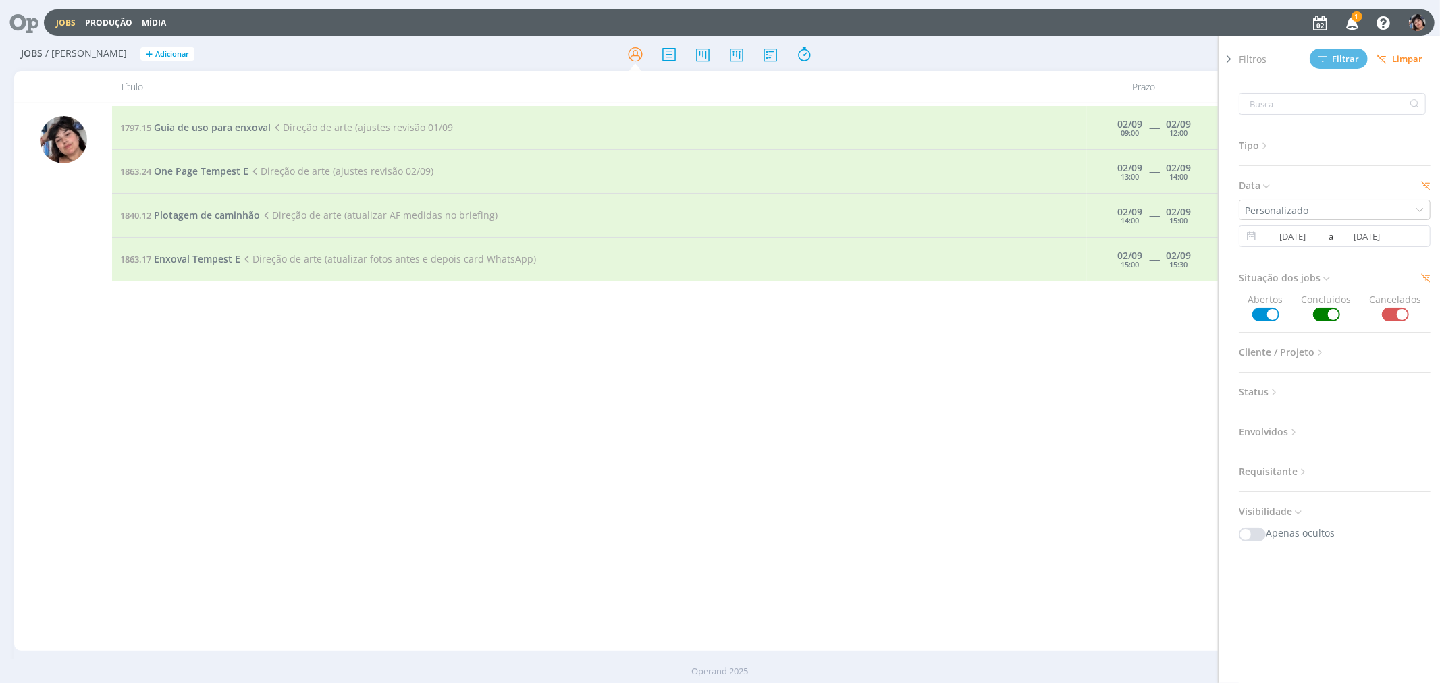
click at [1070, 51] on div "Filtros Filtrar Limpar Tipo Jobs e Tarefas Data Personalizado 02/09/2025 a 04/0…" at bounding box center [1190, 54] width 457 height 22
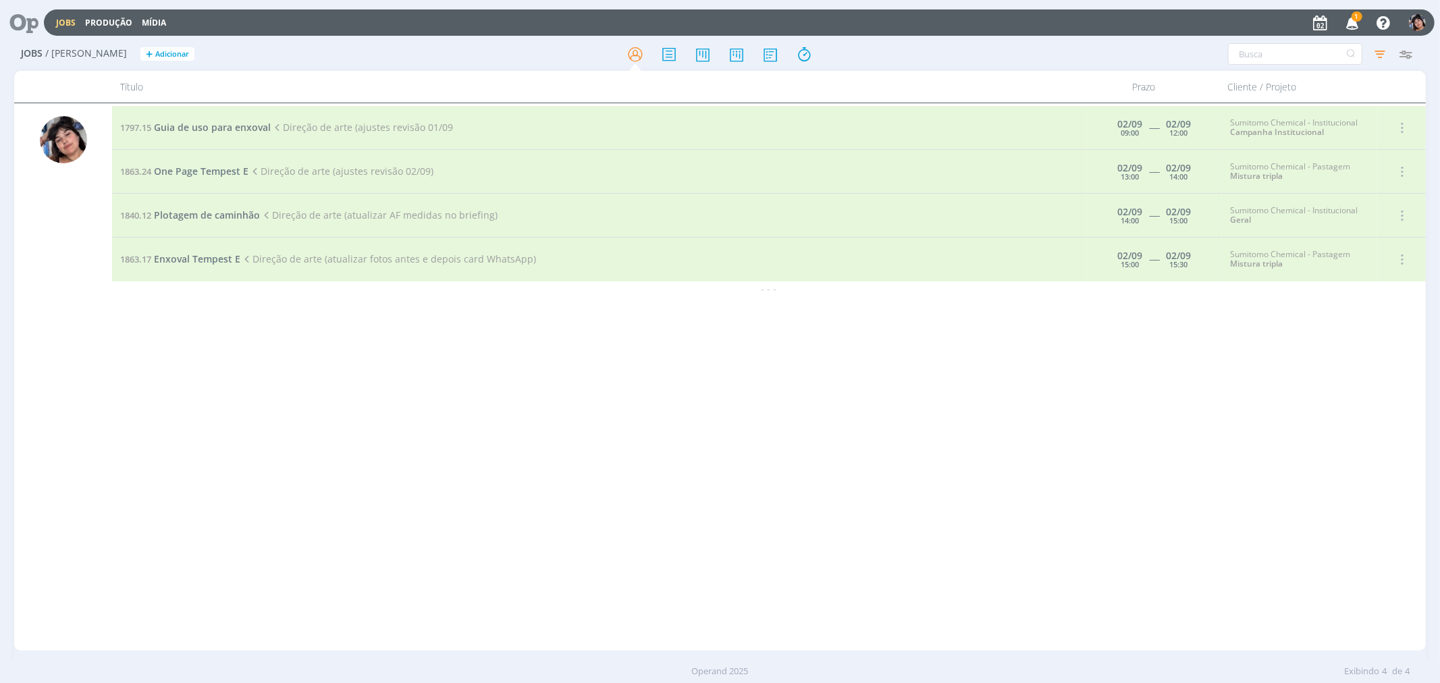
click at [1351, 19] on icon "button" at bounding box center [1353, 22] width 24 height 23
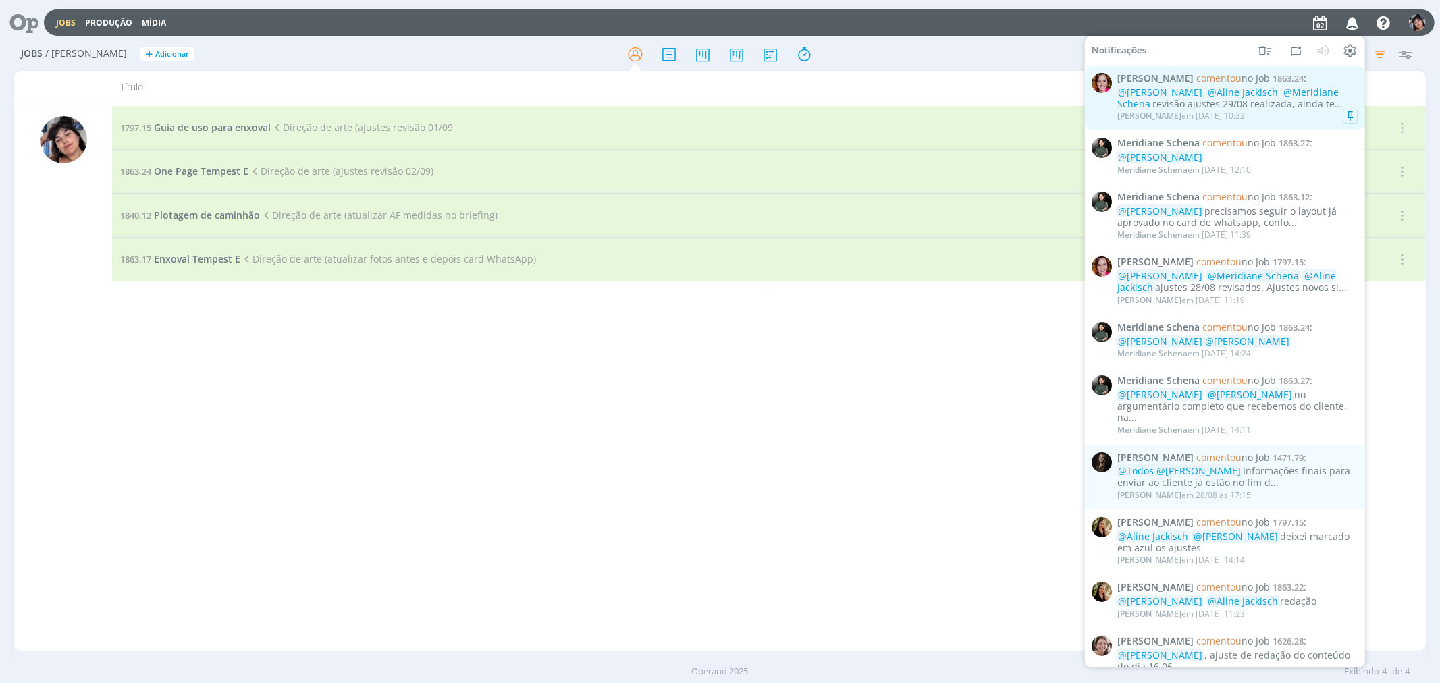
click at [1283, 107] on div "@Eliana Hochscheidt @Aline Jackisch @Meridiane Schena revisão ajustes 29/08 rea…" at bounding box center [1238, 98] width 240 height 23
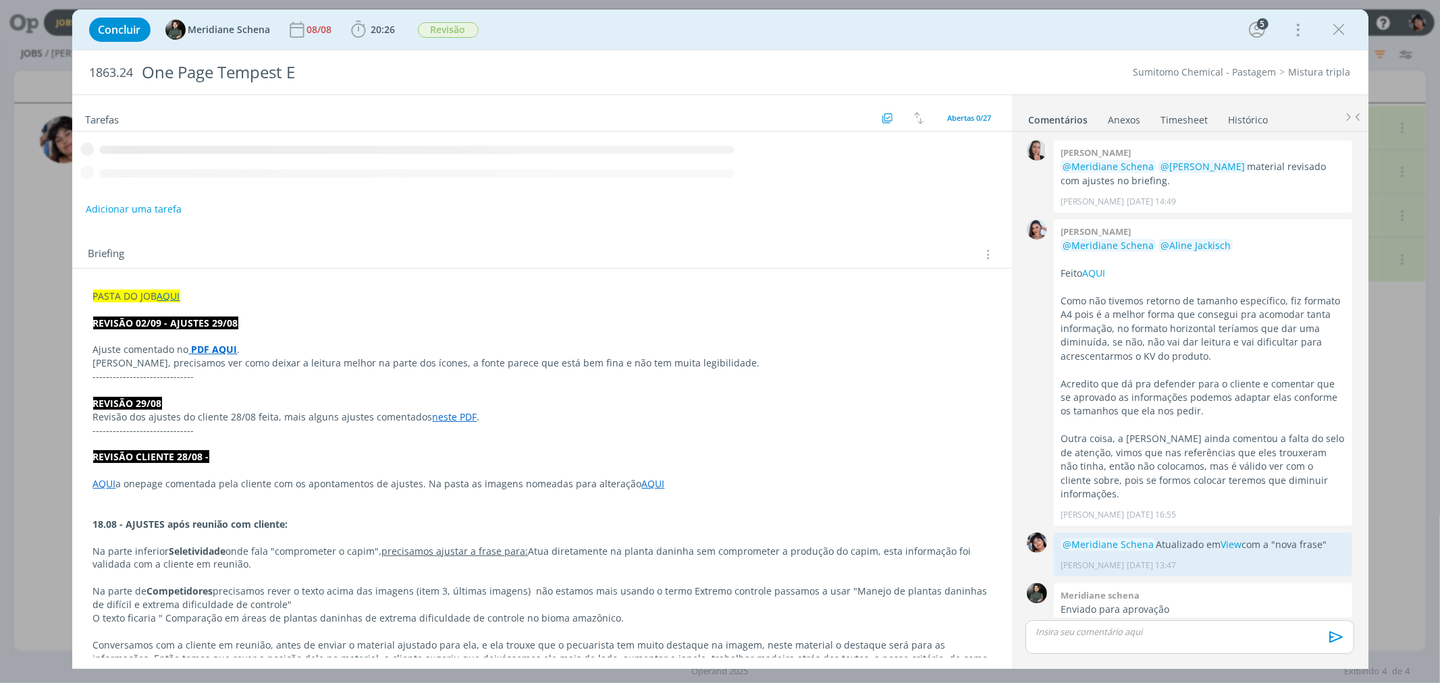
scroll to position [1409, 0]
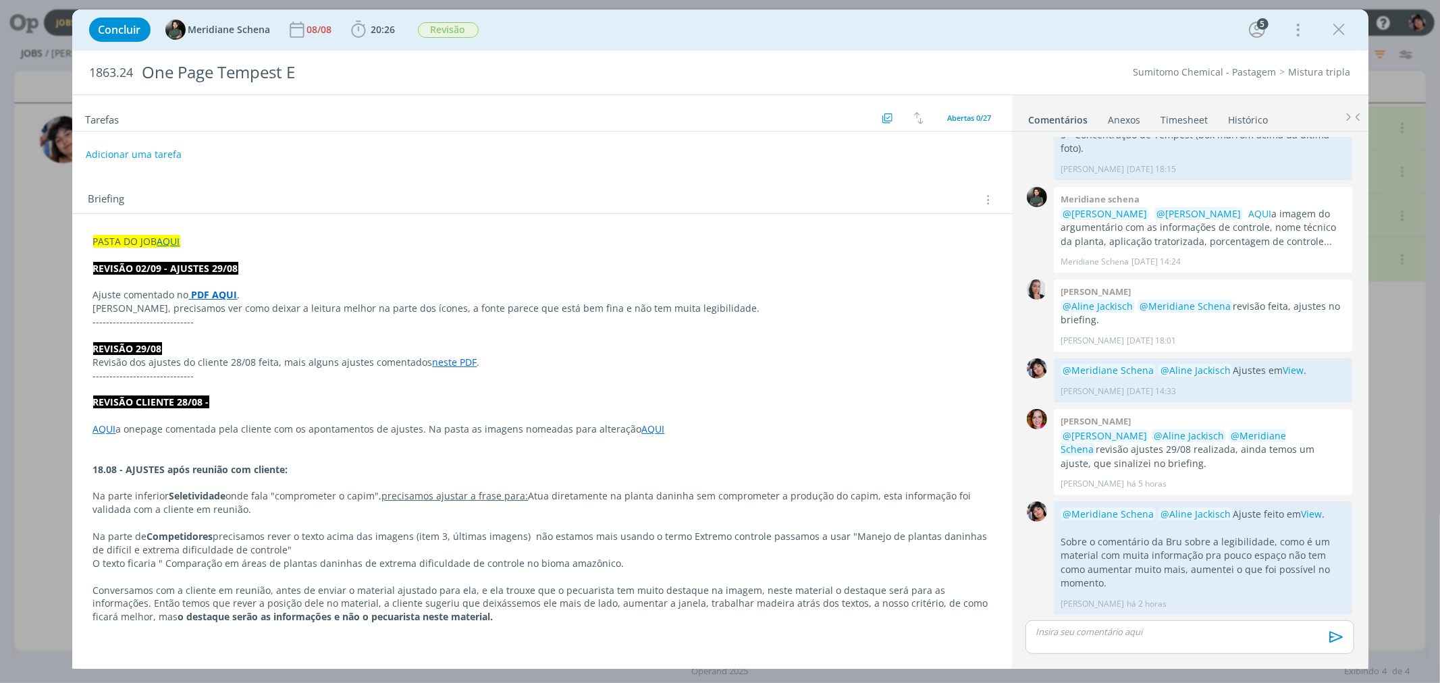
click at [1345, 45] on div "Concluir Meridiane Schena 08/08 20:26 Iniciar Apontar Data * 02/09/2025 Horas *…" at bounding box center [720, 30] width 1276 height 32
click at [1343, 37] on icon "dialog" at bounding box center [1340, 30] width 20 height 20
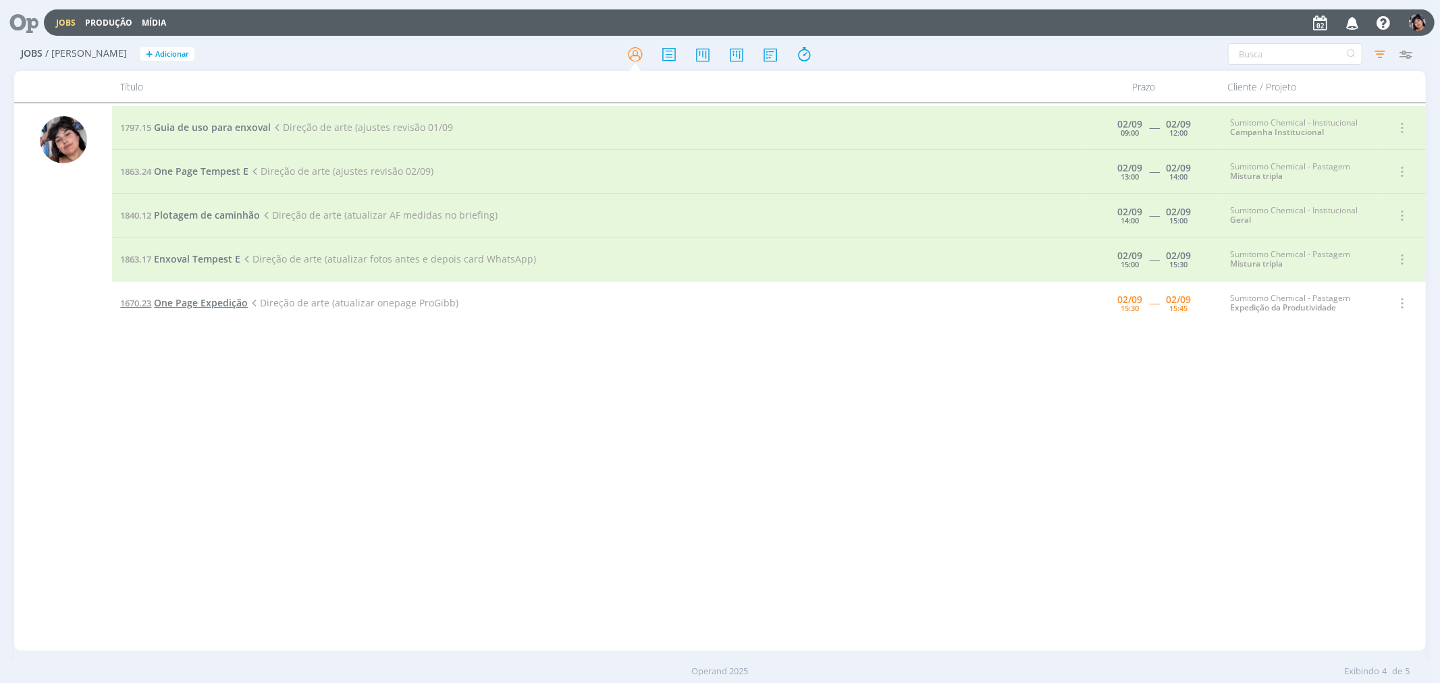
click at [210, 300] on span "One Page Expedição" at bounding box center [201, 302] width 94 height 13
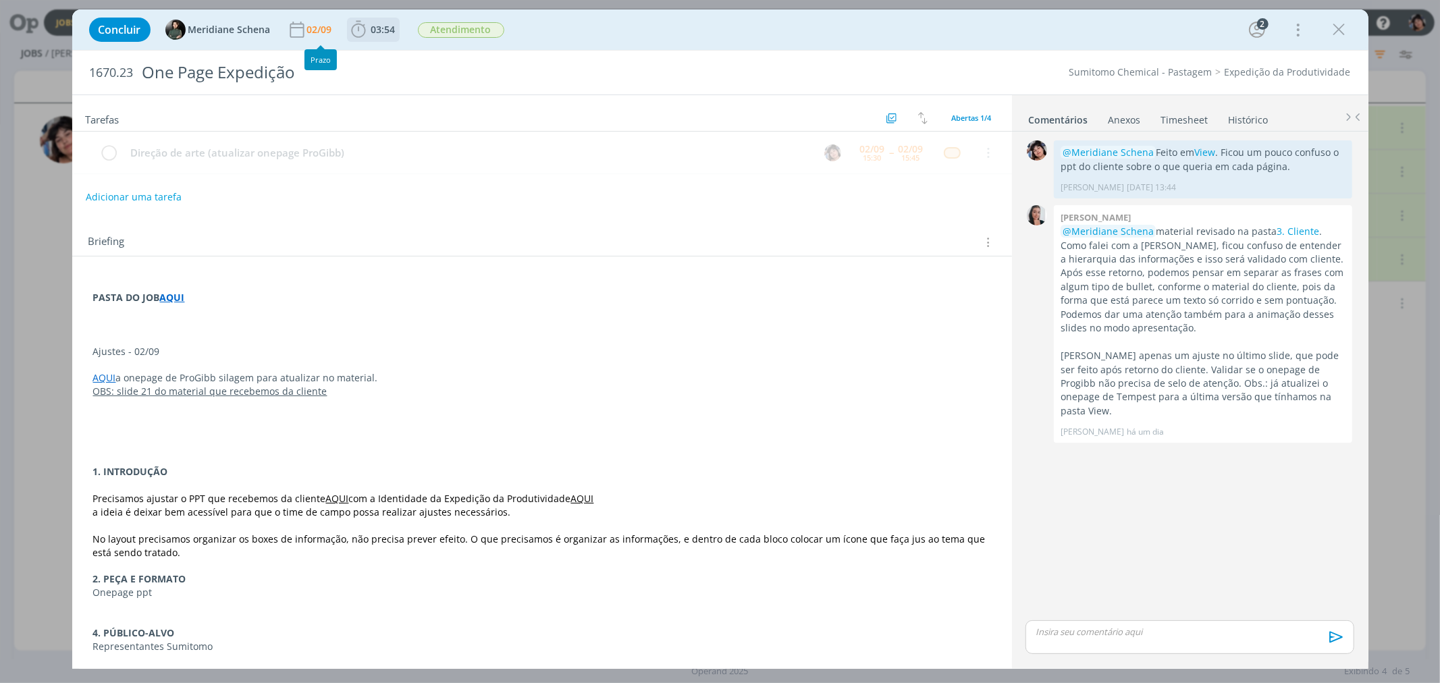
click at [363, 27] on icon "dialog" at bounding box center [358, 29] width 14 height 17
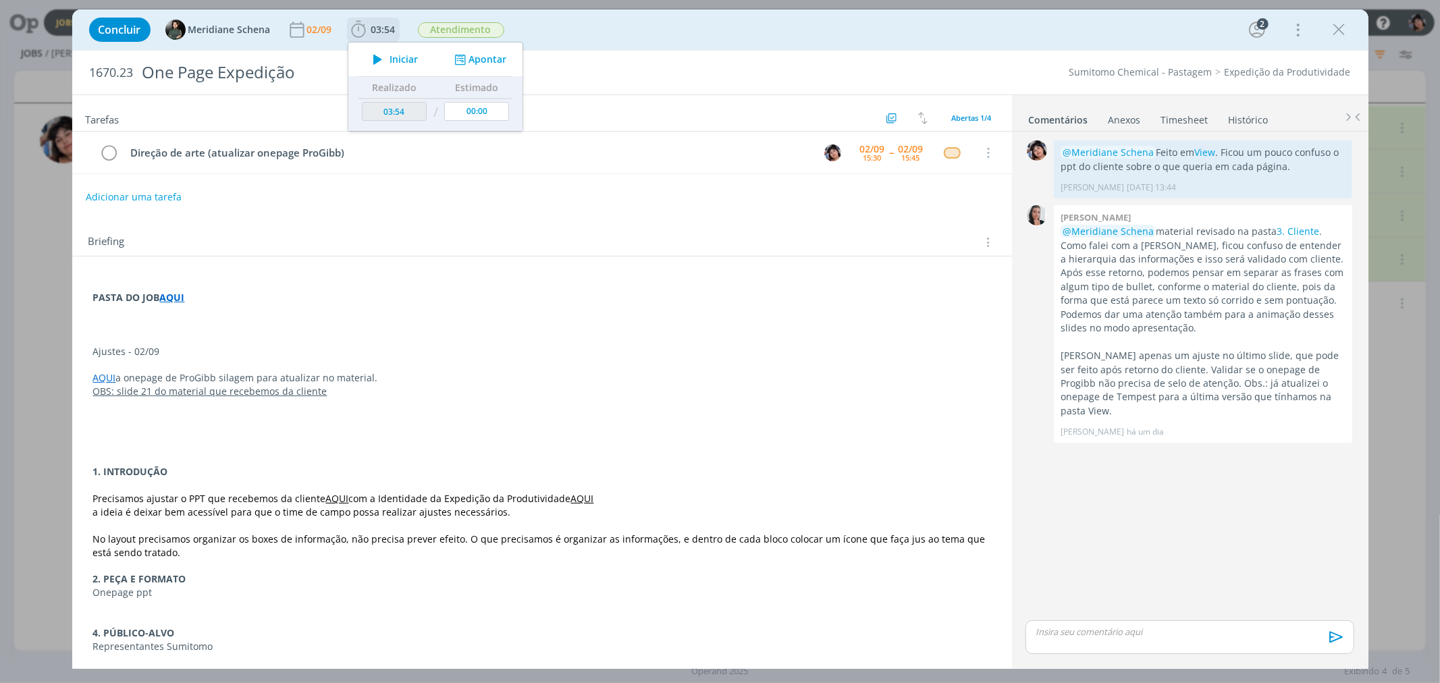
click at [369, 63] on icon "dialog" at bounding box center [378, 60] width 24 height 18
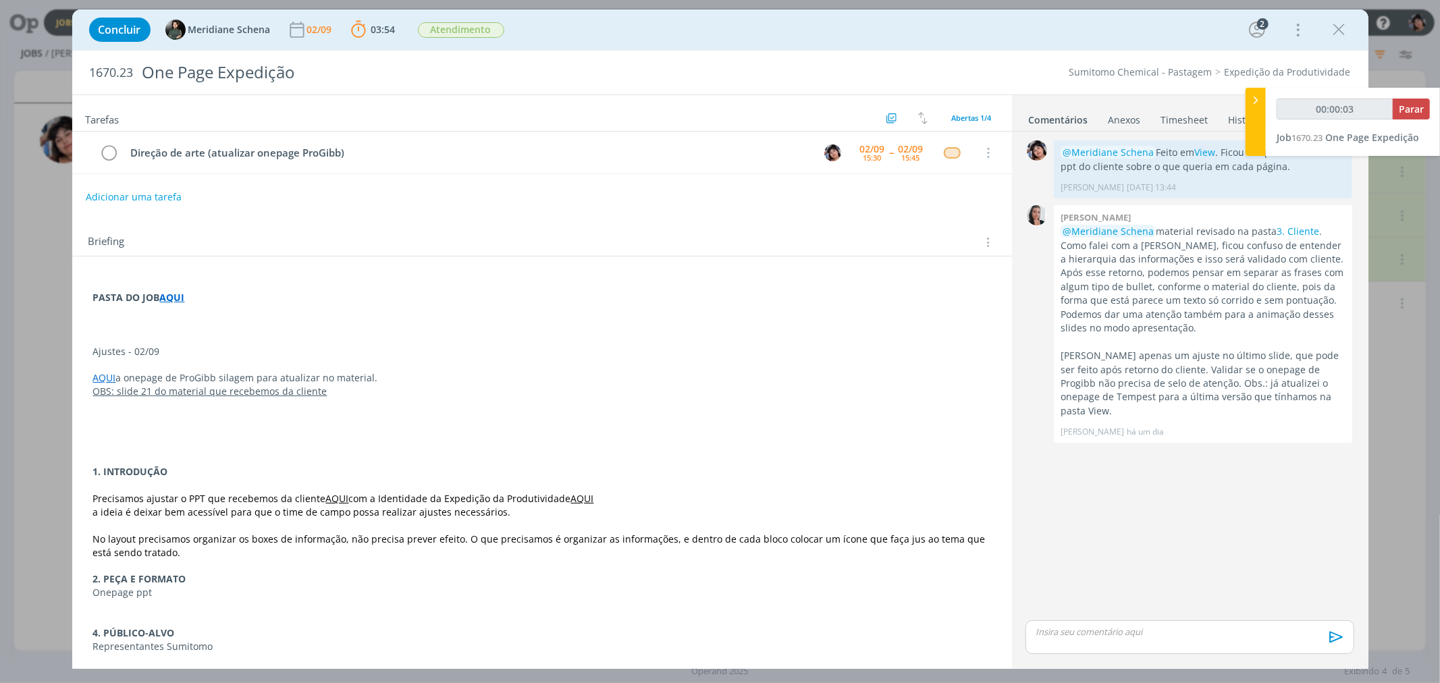
click at [100, 378] on link "AQUI" at bounding box center [104, 377] width 23 height 13
click at [178, 403] on link "https://sobeae.sharepoint.com/:p:/s/SOBEAE/EaizQGuJVUJAjFpg1tjIZIYB2fVYQuRm8Pca…" at bounding box center [181, 404] width 102 height 18
click at [174, 353] on p "Ajustes - 02/09" at bounding box center [542, 353] width 897 height 14
click at [96, 380] on link "AQUI" at bounding box center [105, 378] width 23 height 13
click at [1108, 633] on p "dialog" at bounding box center [1190, 632] width 307 height 12
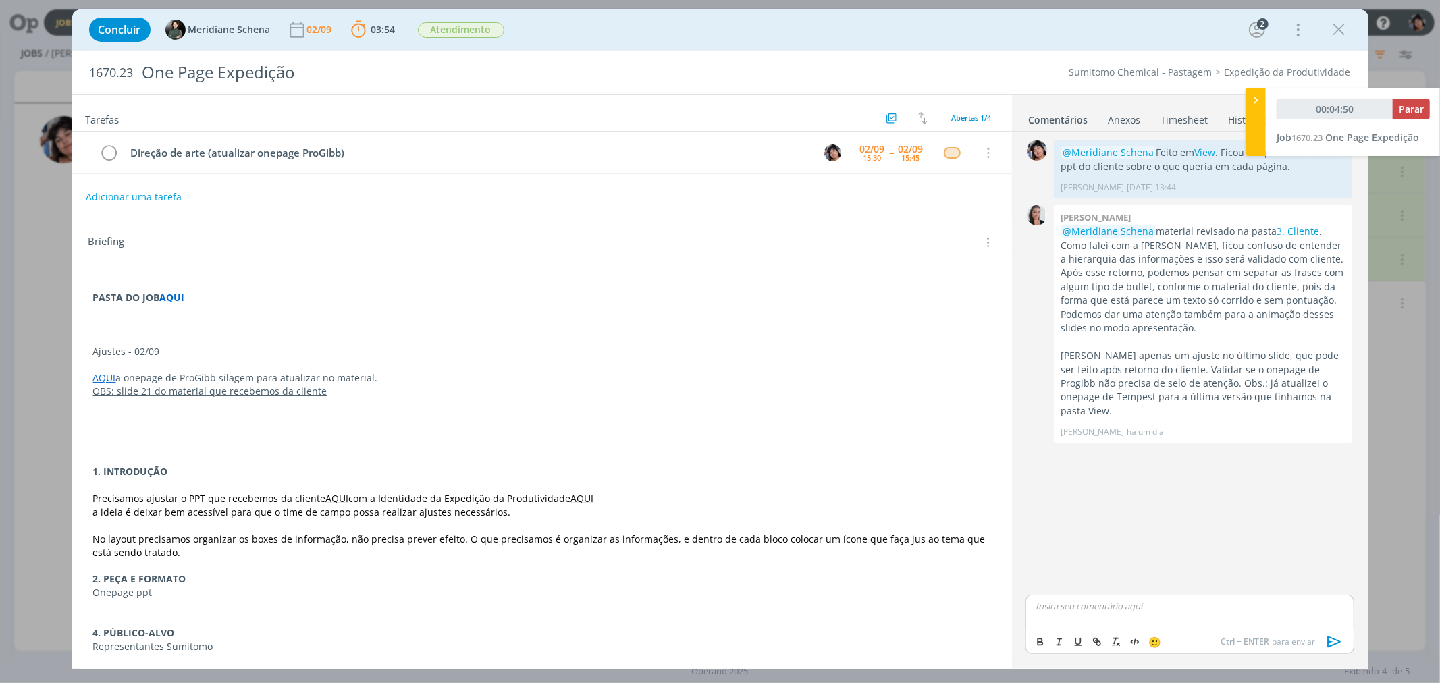
click at [1068, 612] on p "dialog" at bounding box center [1190, 606] width 307 height 12
type input "00:04:51"
click at [1338, 642] on icon "dialog" at bounding box center [1335, 642] width 20 height 20
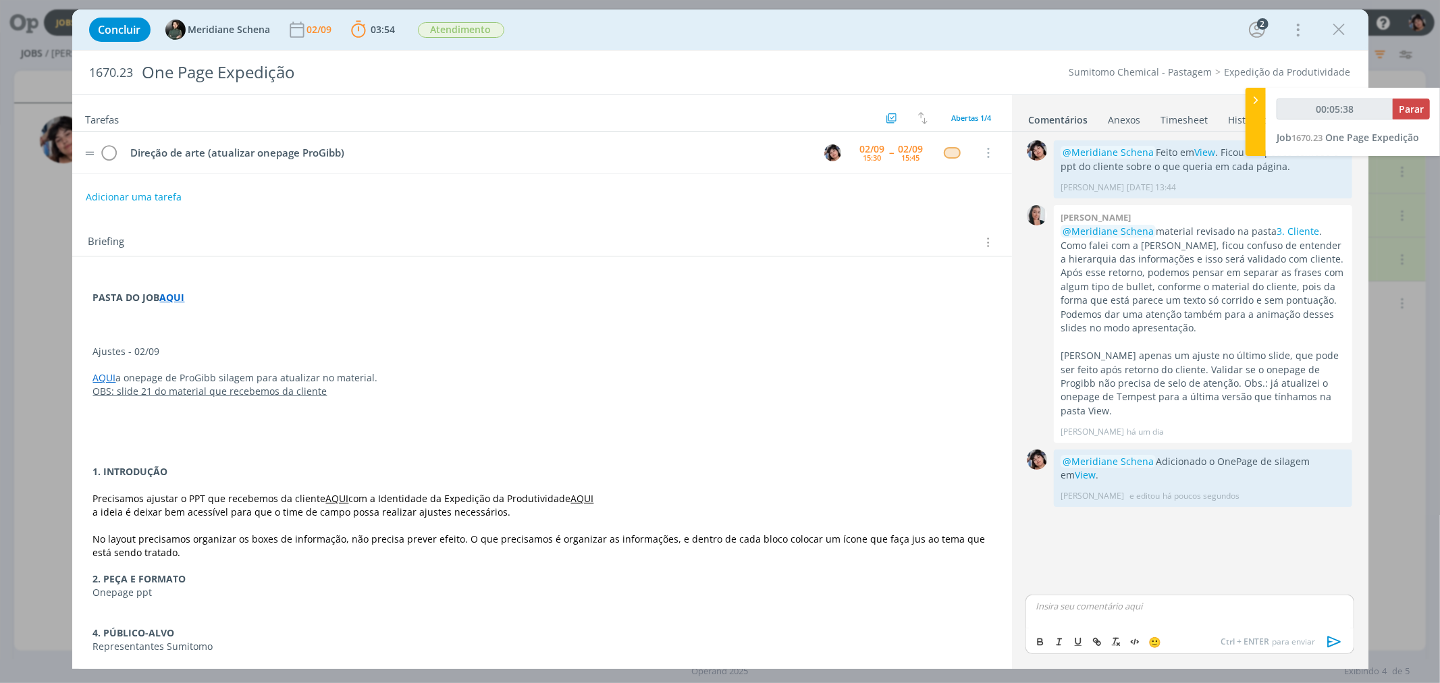
type input "00:05:39"
click at [1416, 103] on span "Parar" at bounding box center [1411, 109] width 25 height 13
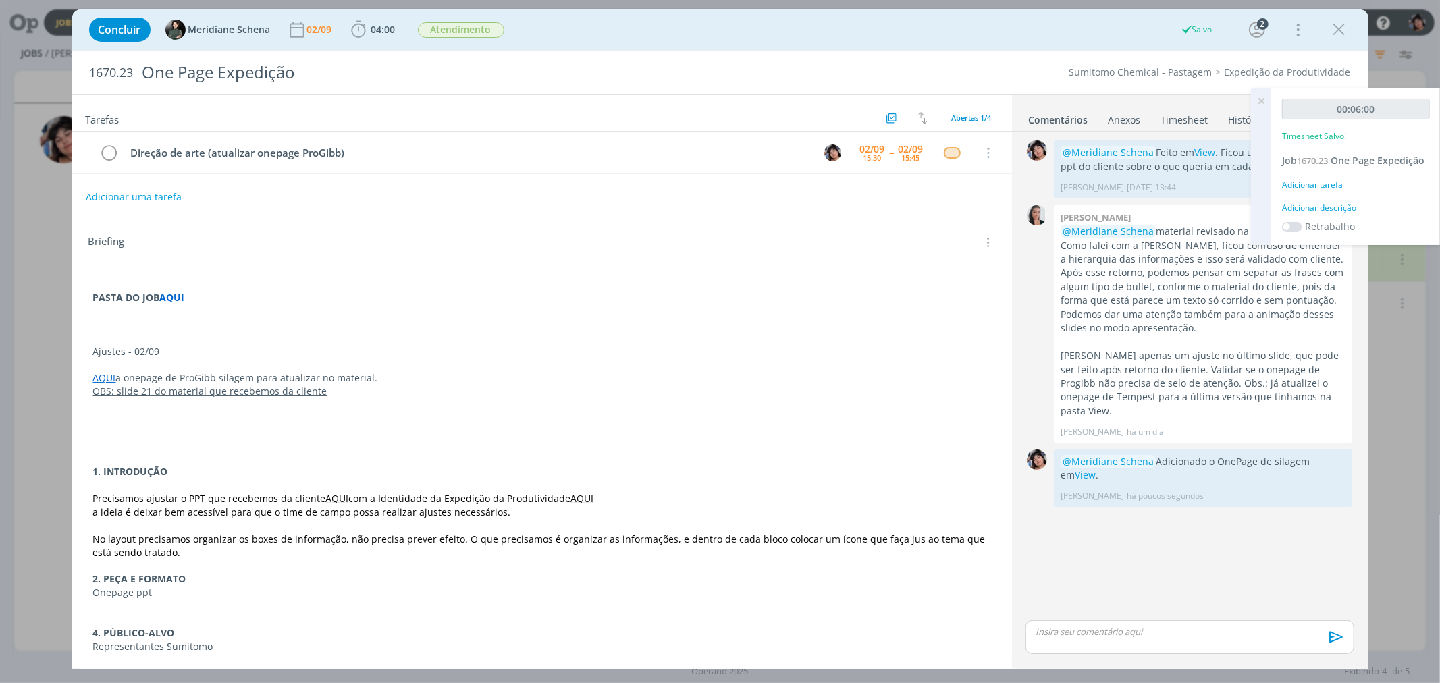
click at [1301, 187] on div "Adicionar tarefa" at bounding box center [1356, 185] width 148 height 12
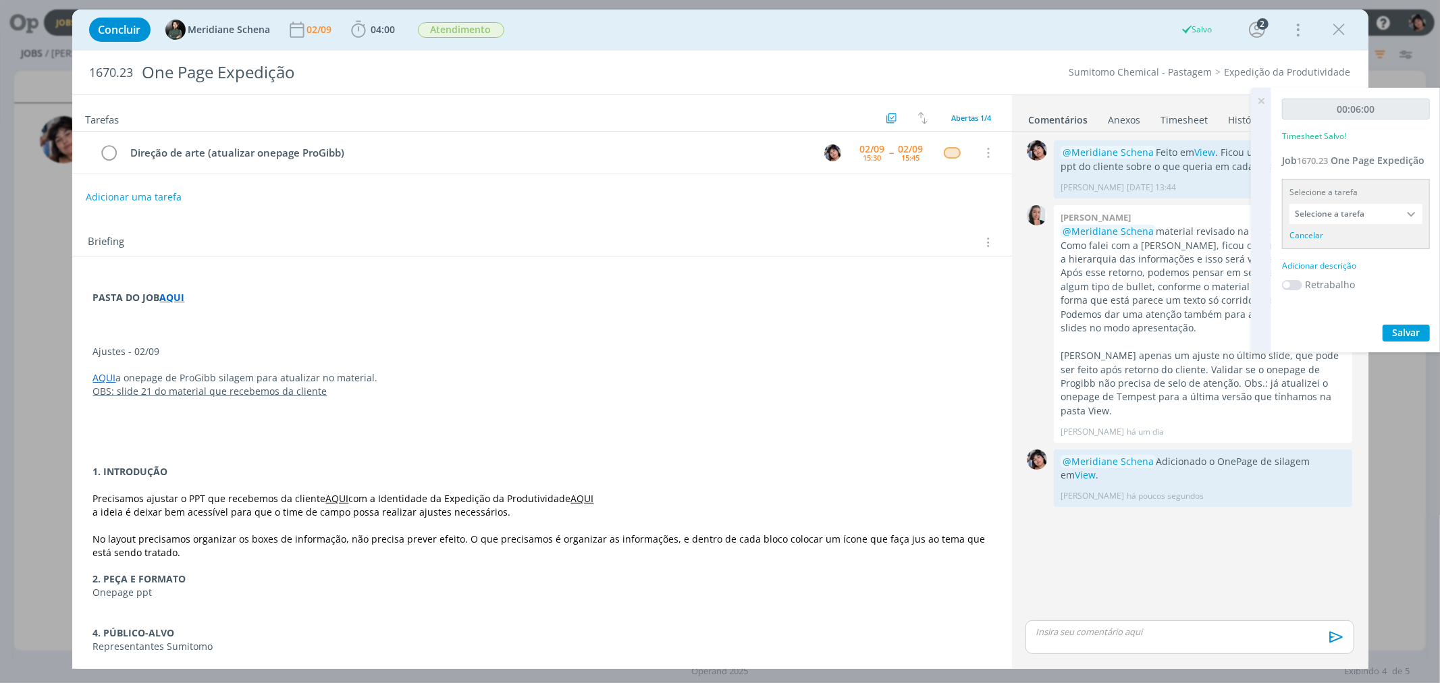
click at [1325, 214] on input "Selecione a tarefa" at bounding box center [1356, 214] width 133 height 20
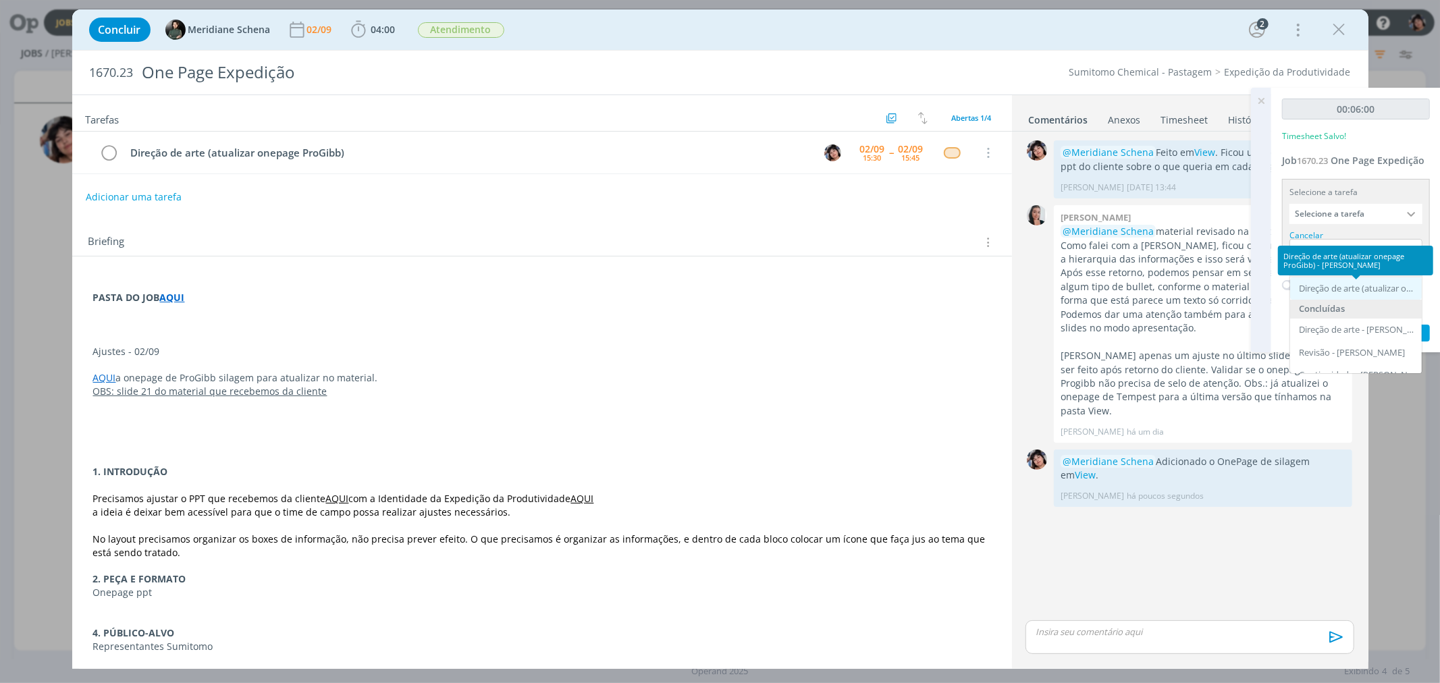
click at [1342, 286] on div "Direção de arte (atualizar onepage ProGibb) - Eliana Hochscheidt" at bounding box center [1357, 289] width 117 height 11
type input "Direção de arte (atualizar onepage ProGibb)"
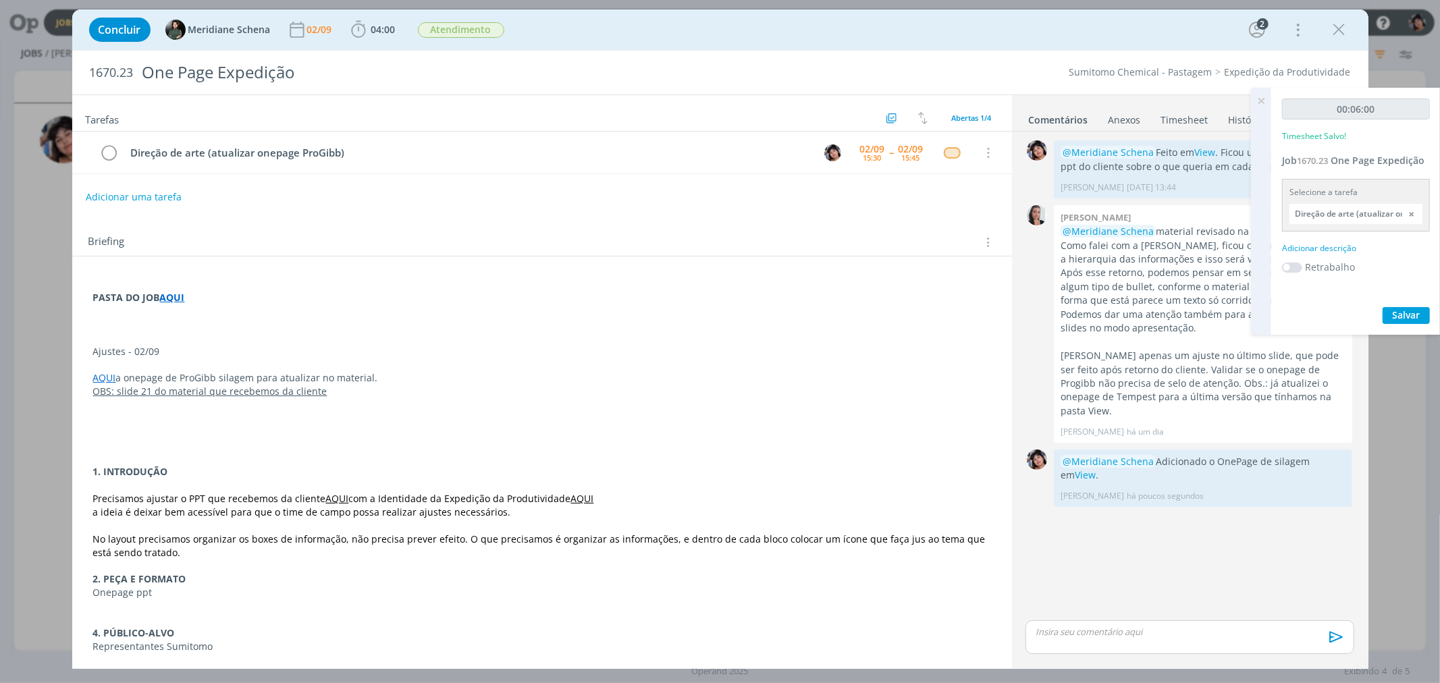
click at [1334, 246] on div "Adicionar descrição" at bounding box center [1356, 248] width 148 height 12
click at [1348, 271] on textarea at bounding box center [1356, 270] width 141 height 48
type textarea "OnePage Silagem"
click at [1409, 353] on span "Salvar" at bounding box center [1407, 357] width 28 height 13
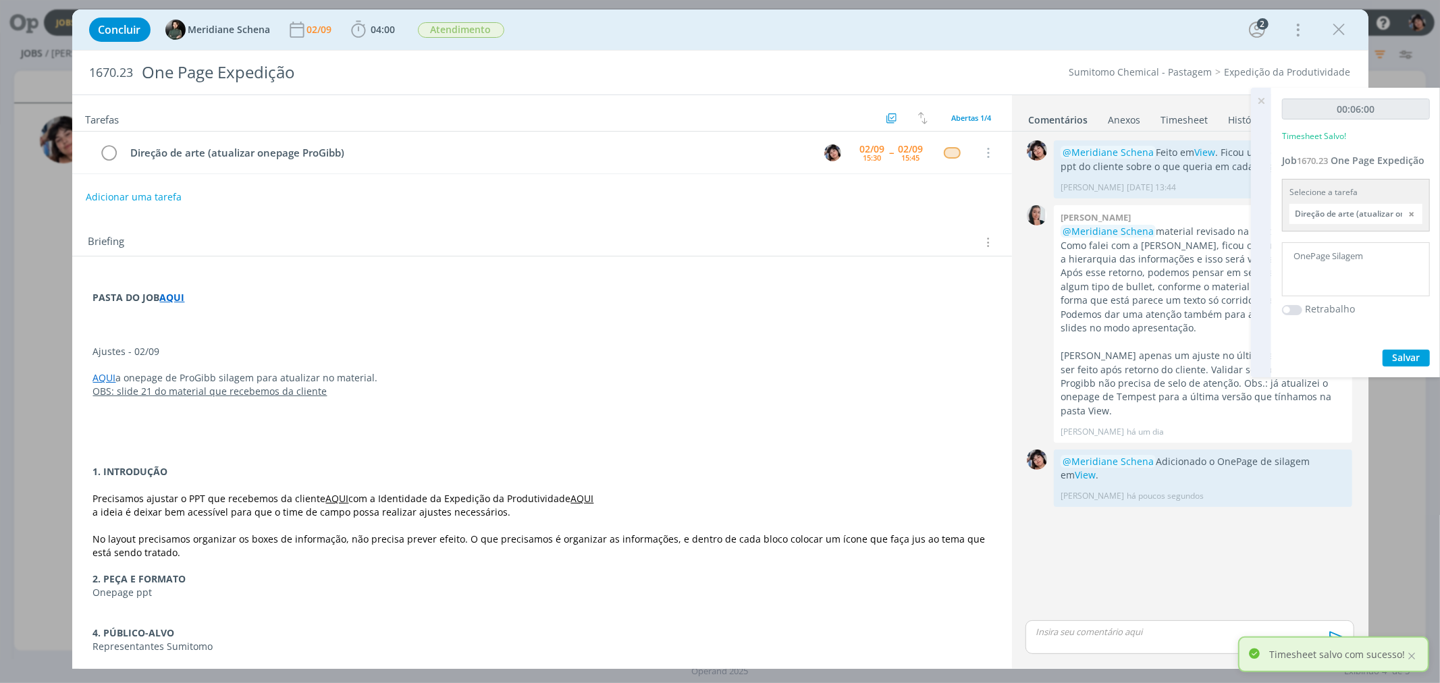
click at [1261, 103] on icon at bounding box center [1261, 101] width 24 height 26
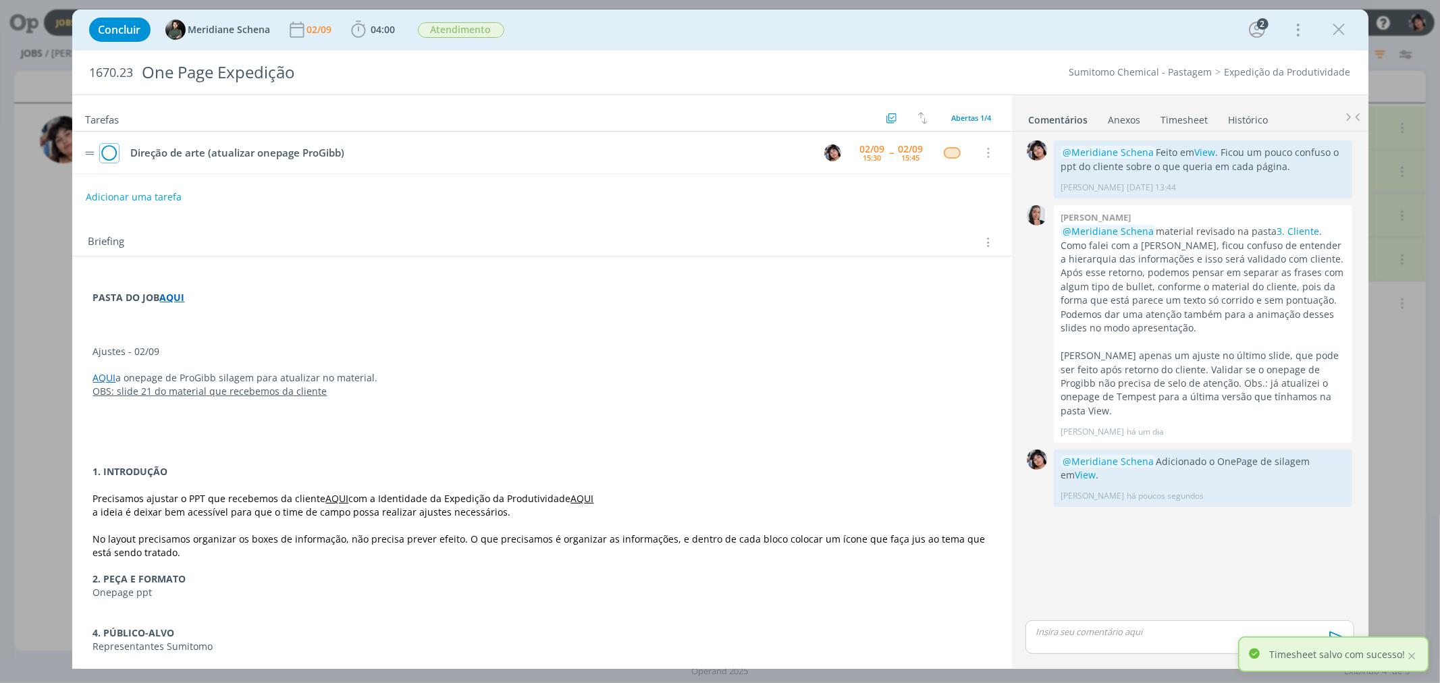
click at [116, 147] on icon "dialog" at bounding box center [109, 153] width 19 height 20
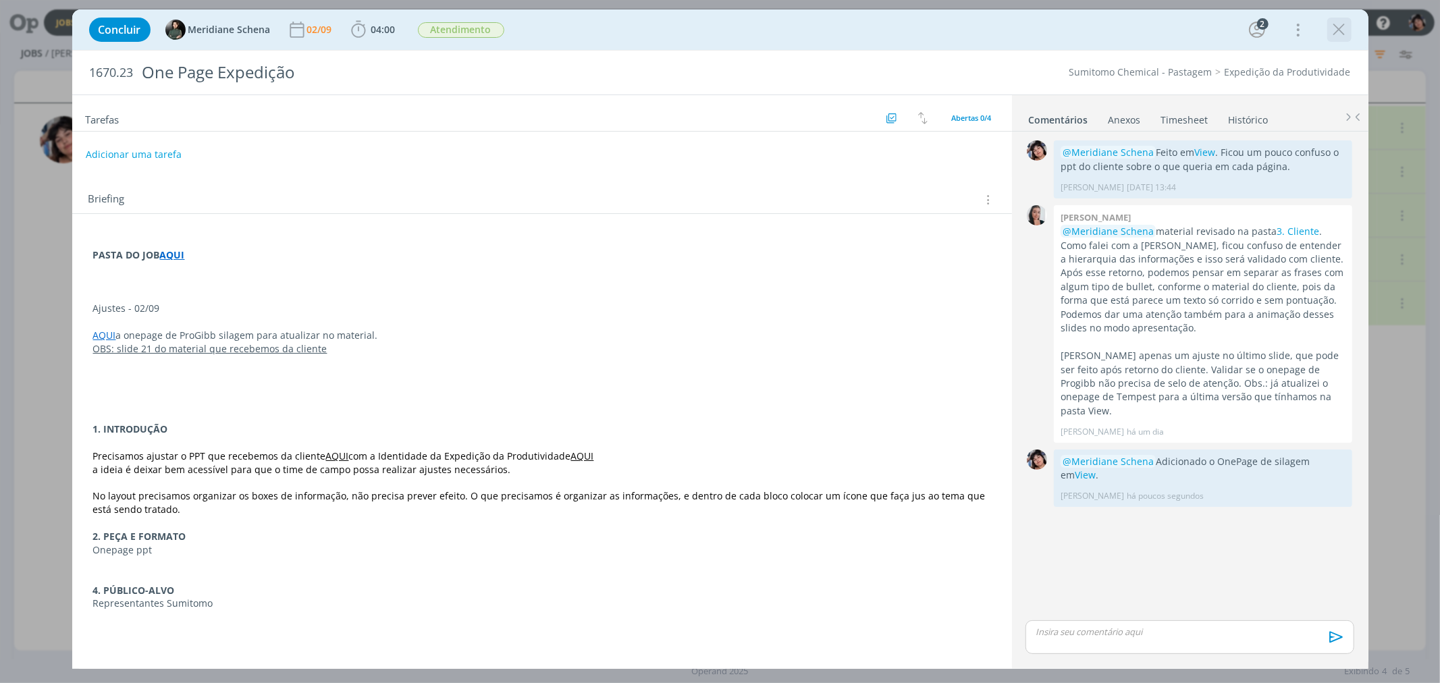
click at [1348, 34] on icon "dialog" at bounding box center [1340, 30] width 20 height 20
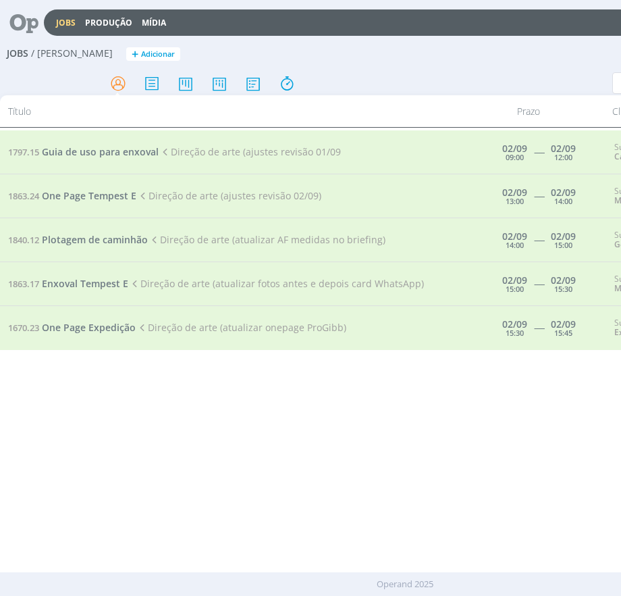
scroll to position [7, 0]
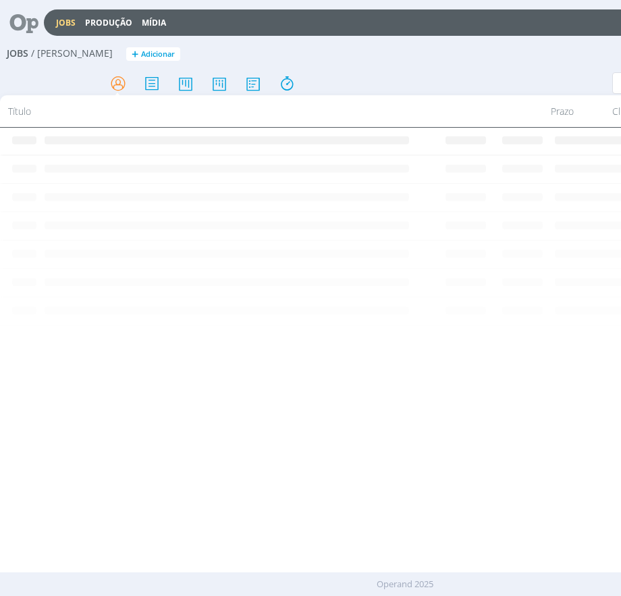
scroll to position [7, 0]
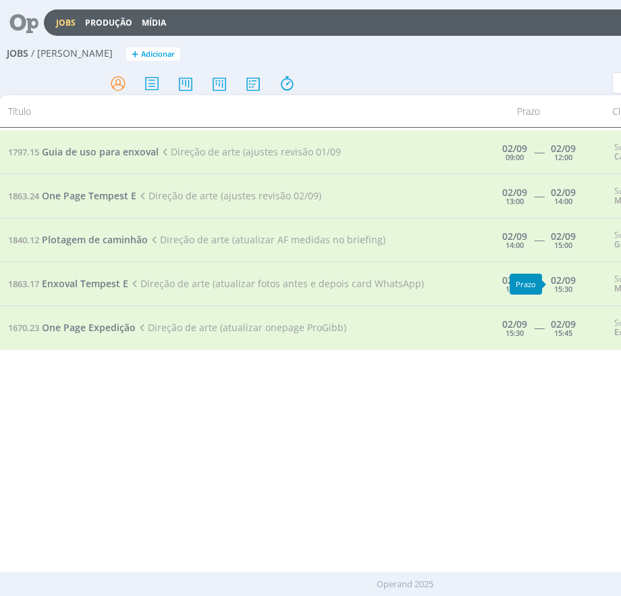
drag, startPoint x: 325, startPoint y: 528, endPoint x: 346, endPoint y: 496, distance: 38.6
click at [328, 521] on div "1797.15 Guia de uso para enxoval Direção de arte (ajustes revisão 01/09 [DATE] …" at bounding box center [405, 357] width 810 height 454
